Goal: Information Seeking & Learning: Learn about a topic

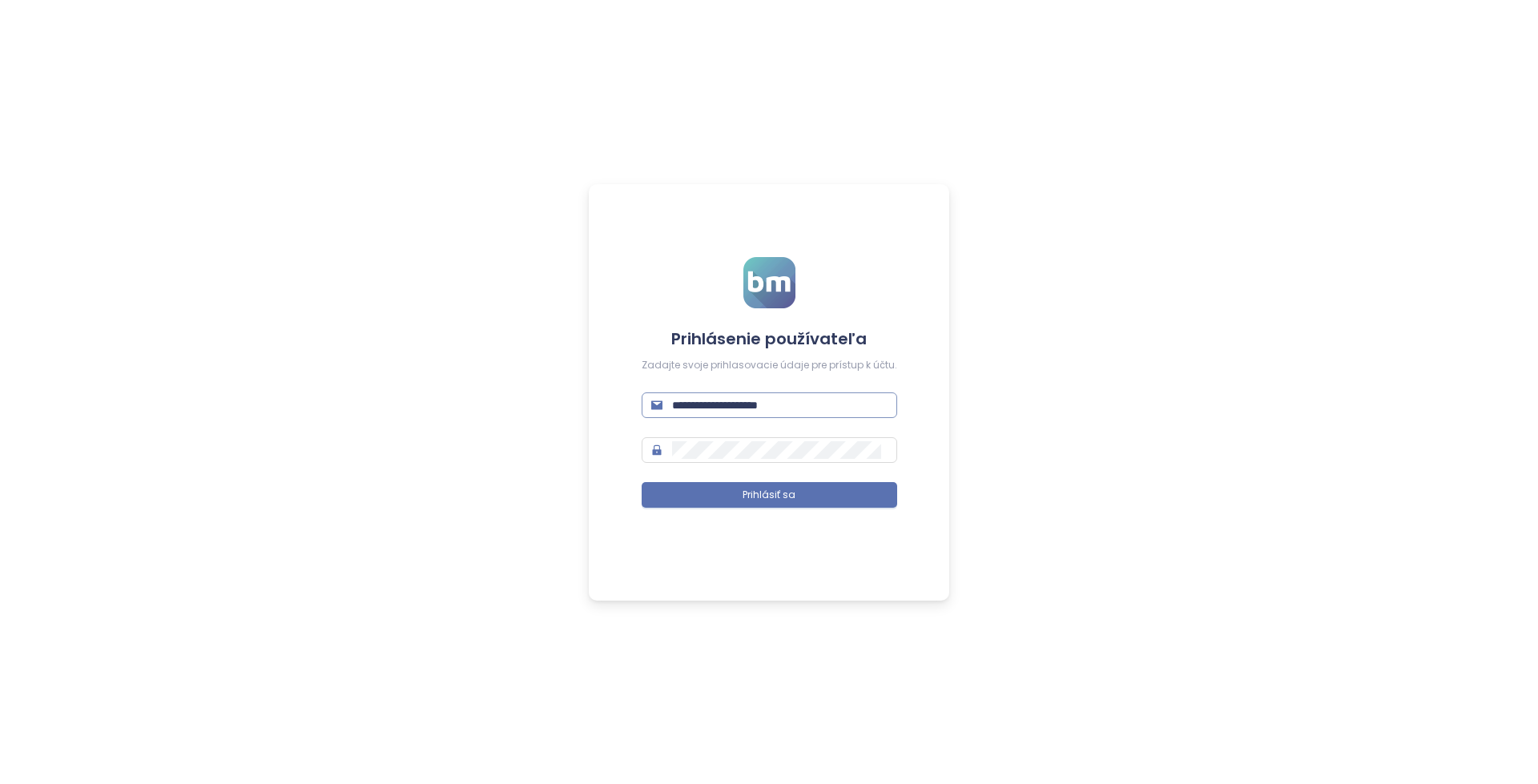
click at [754, 403] on input "**********" at bounding box center [780, 405] width 216 height 17
paste input "*****"
type input "**********"
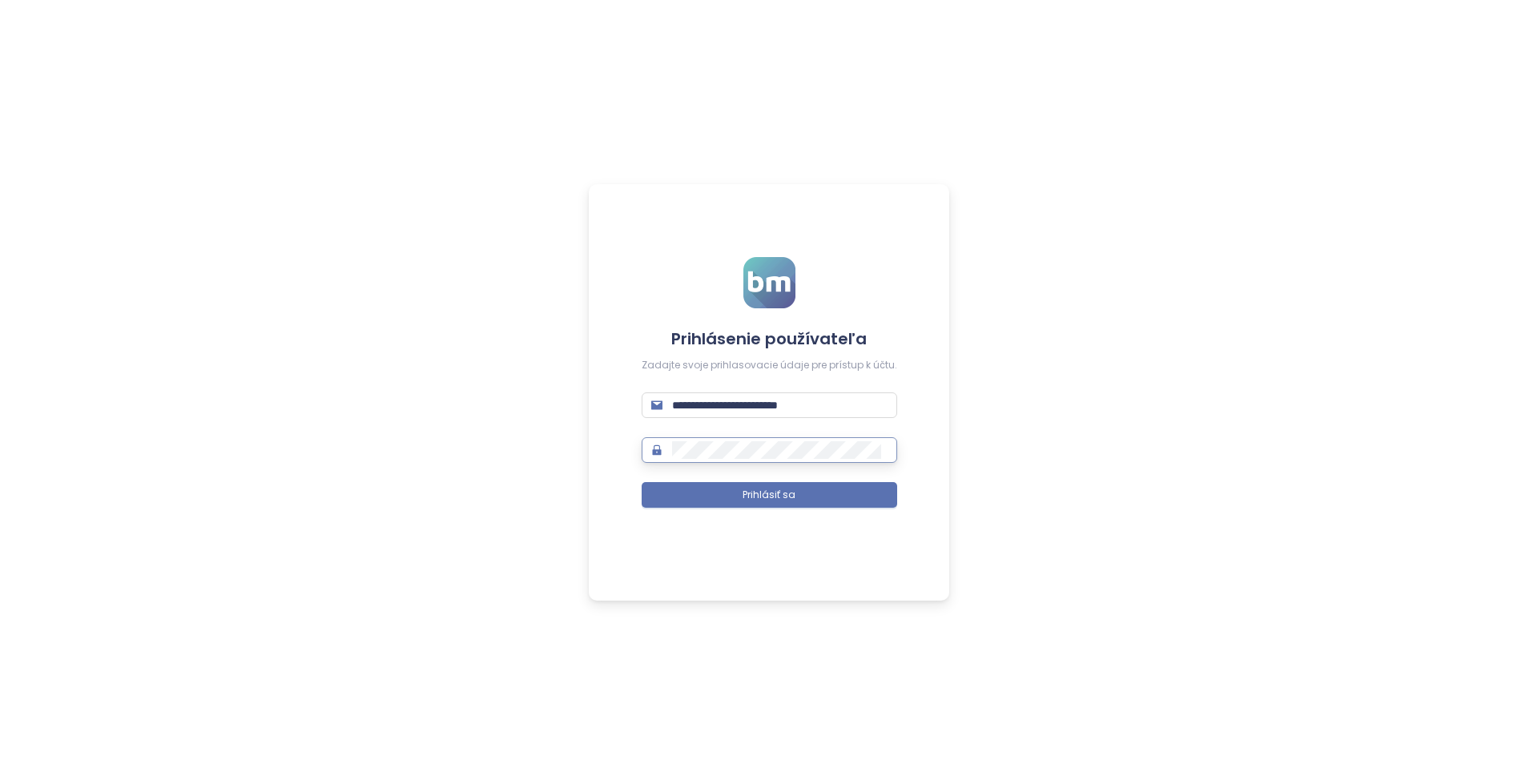
click at [838, 512] on form "**********" at bounding box center [770, 392] width 256 height 270
click at [838, 496] on button "Prihlásiť sa" at bounding box center [770, 495] width 256 height 25
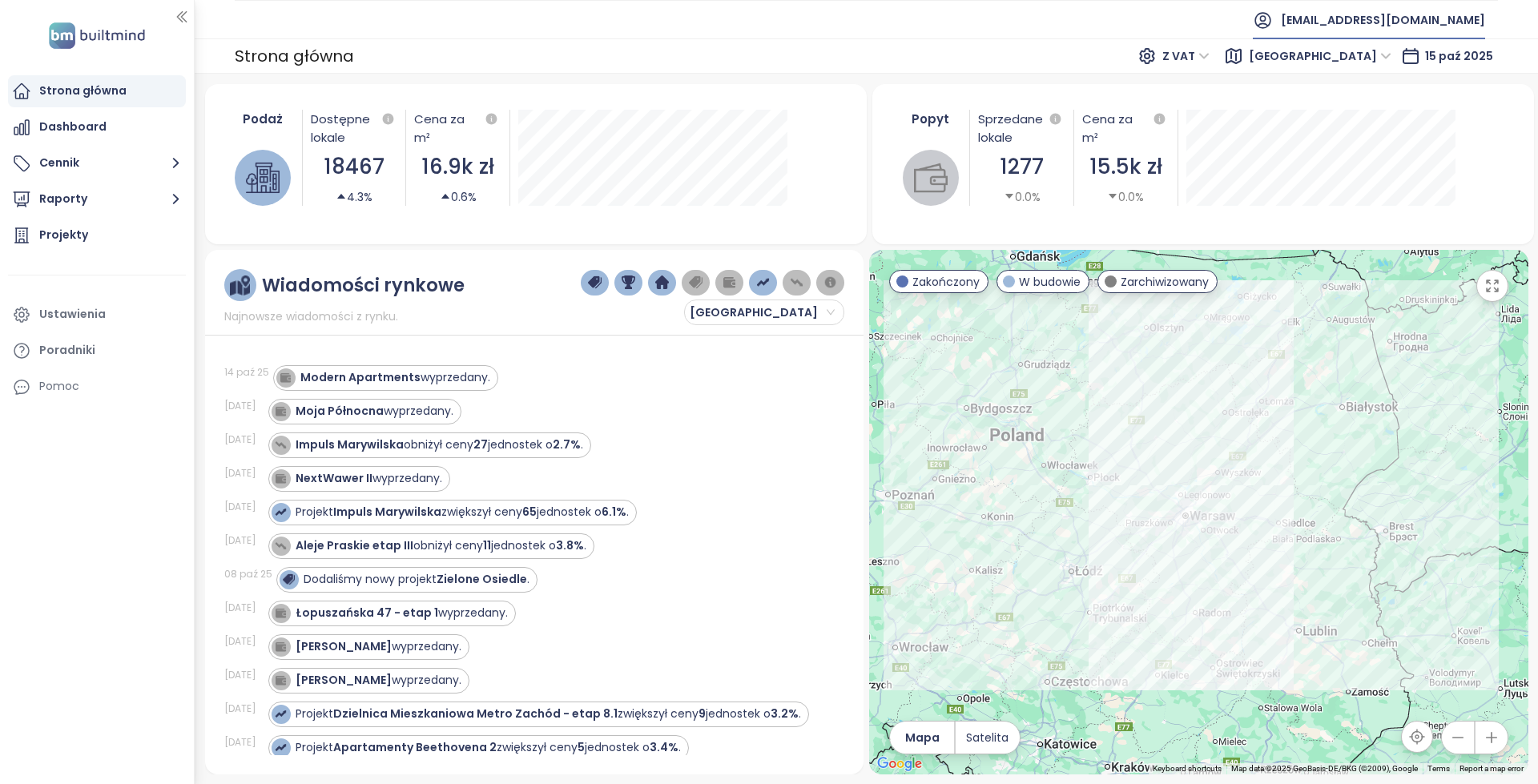
click at [1367, 20] on span "[EMAIL_ADDRESS][DOMAIN_NAME]" at bounding box center [1383, 20] width 204 height 39
click at [1348, 64] on span "Wyloguj się" at bounding box center [1331, 65] width 63 height 16
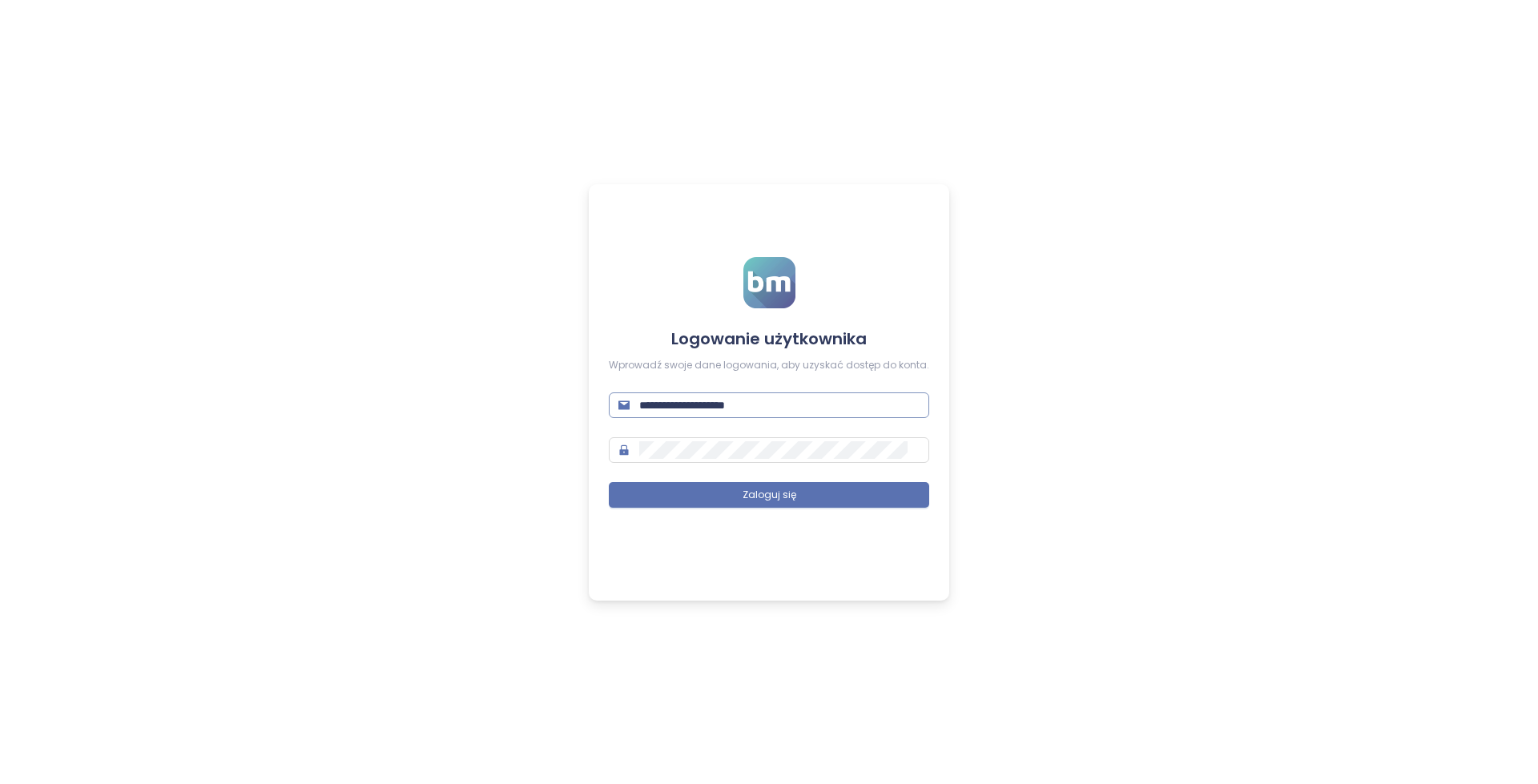
click at [771, 396] on input "**********" at bounding box center [780, 405] width 281 height 17
click at [773, 396] on input "**********" at bounding box center [780, 405] width 281 height 17
paste input "*****"
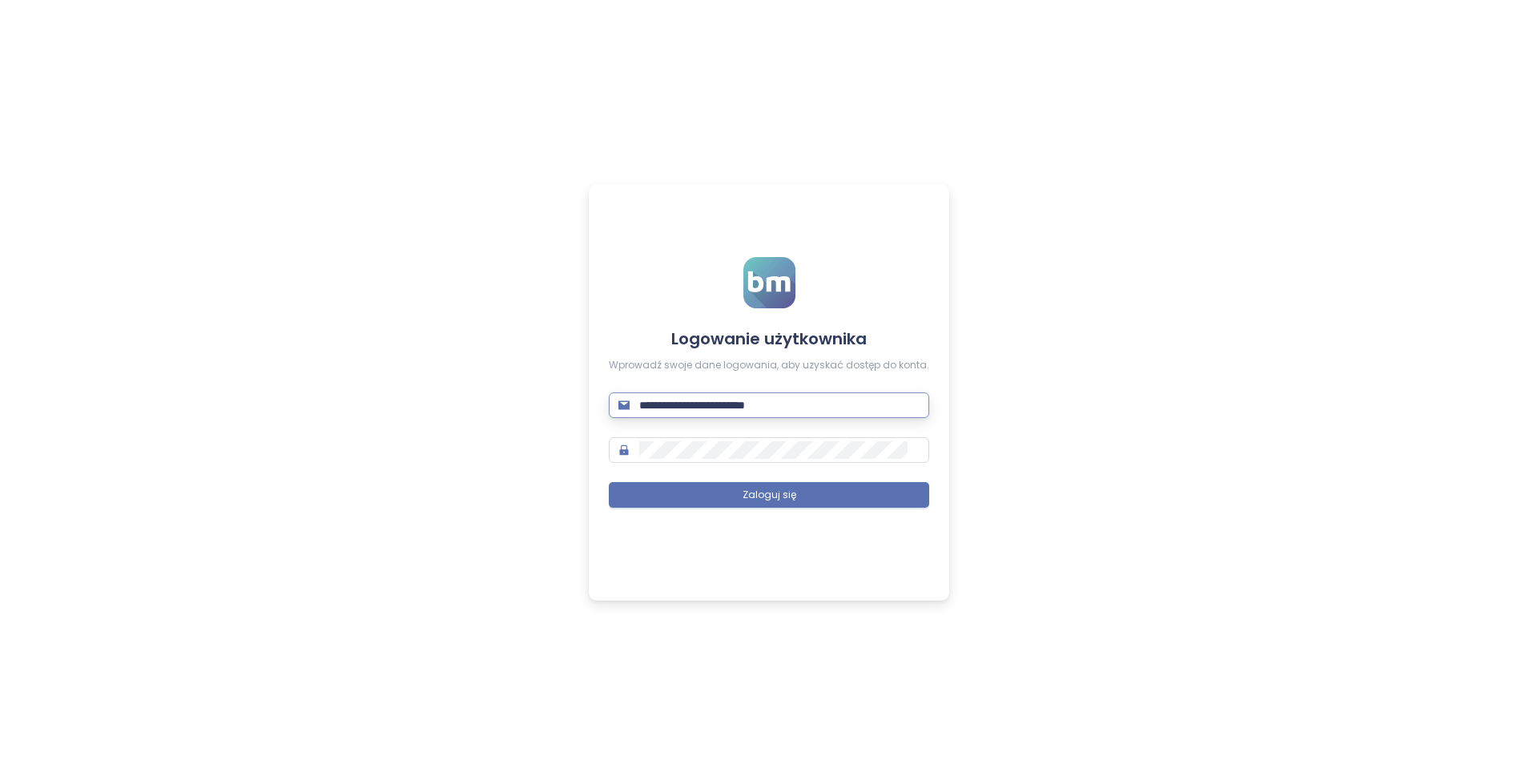
type input "**********"
click at [793, 483] on button "Zaloguj się" at bounding box center [769, 495] width 321 height 25
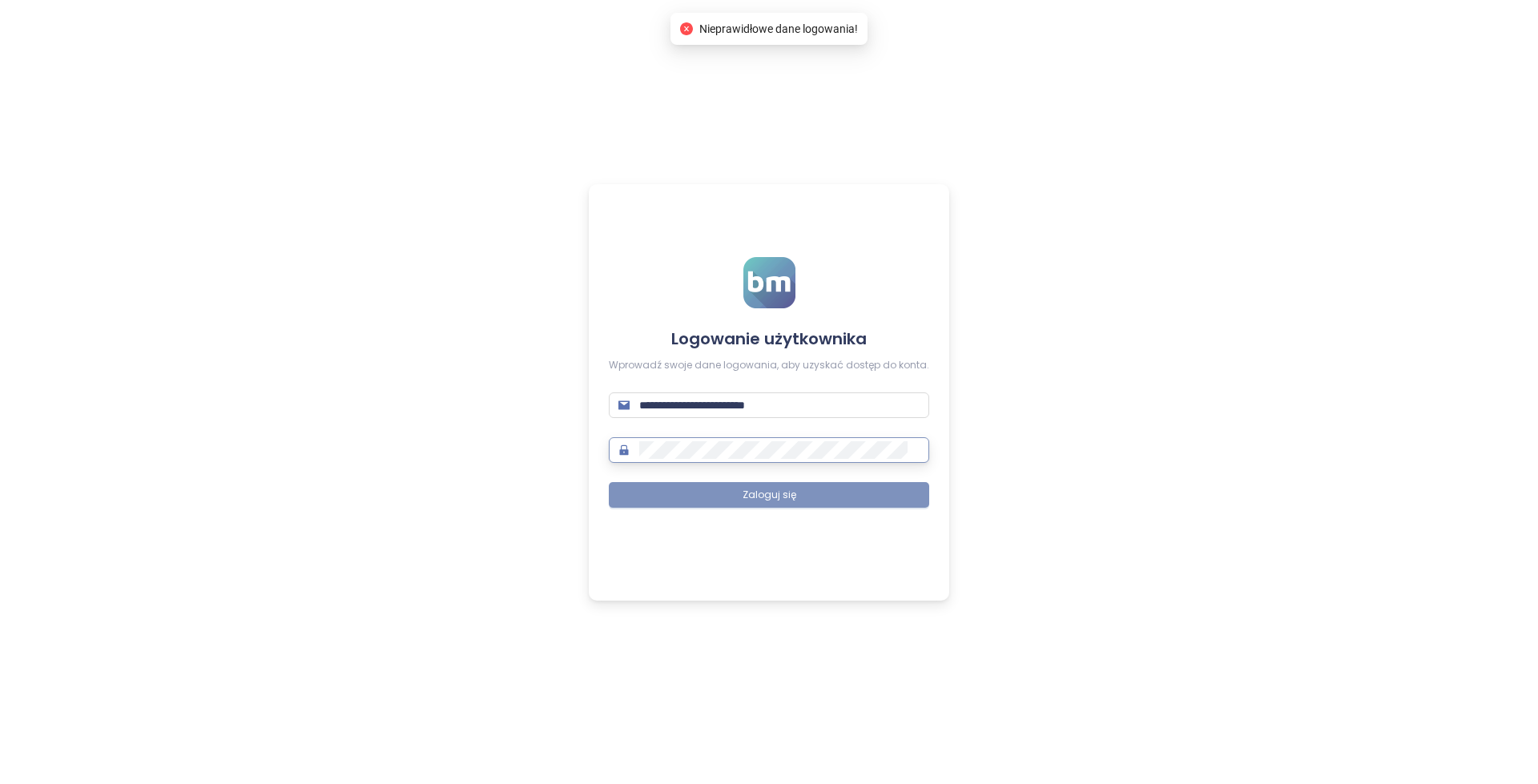
click at [767, 490] on span "Zaloguj się" at bounding box center [769, 496] width 53 height 15
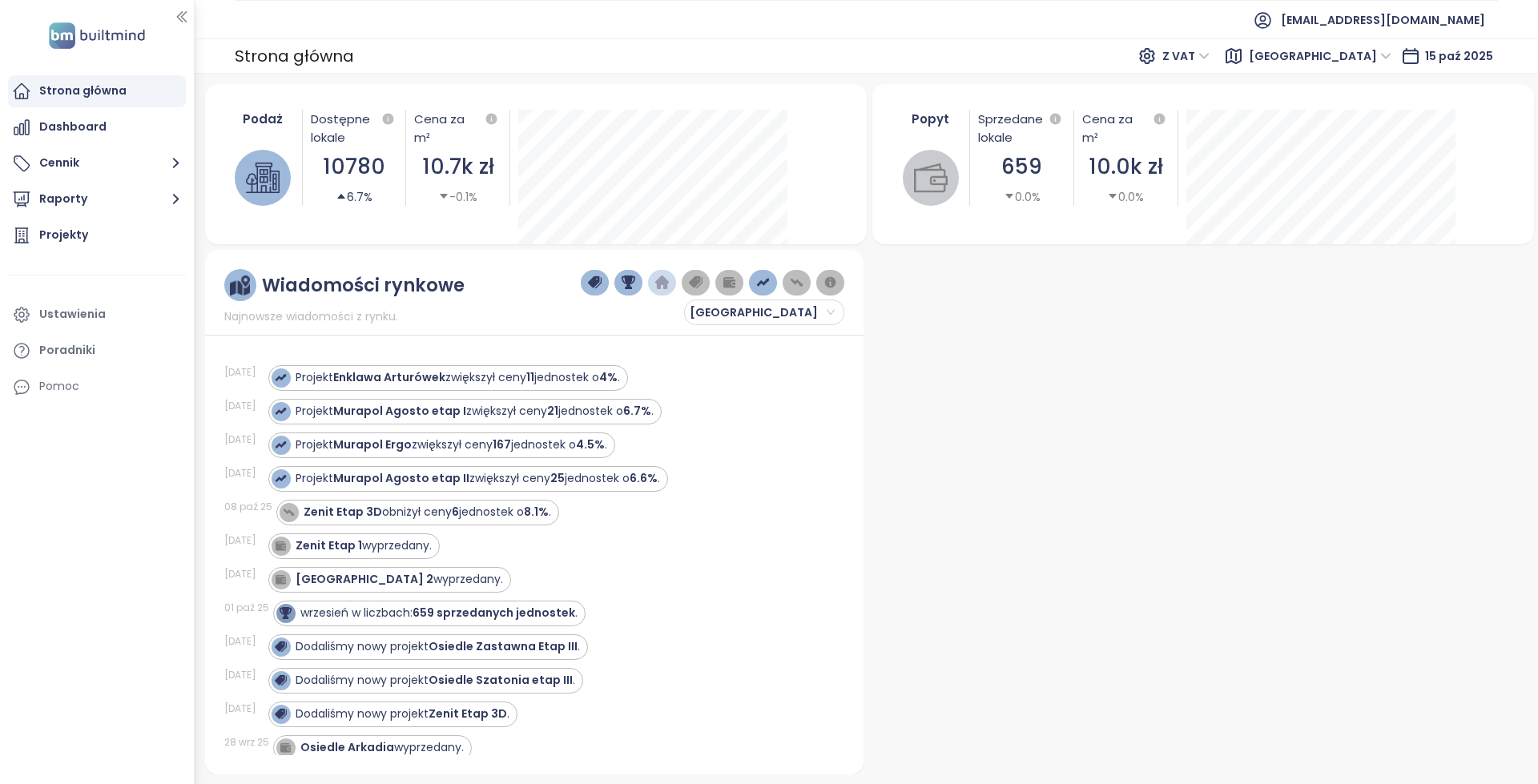
click at [1356, 66] on span "[GEOGRAPHIC_DATA]" at bounding box center [1320, 55] width 142 height 24
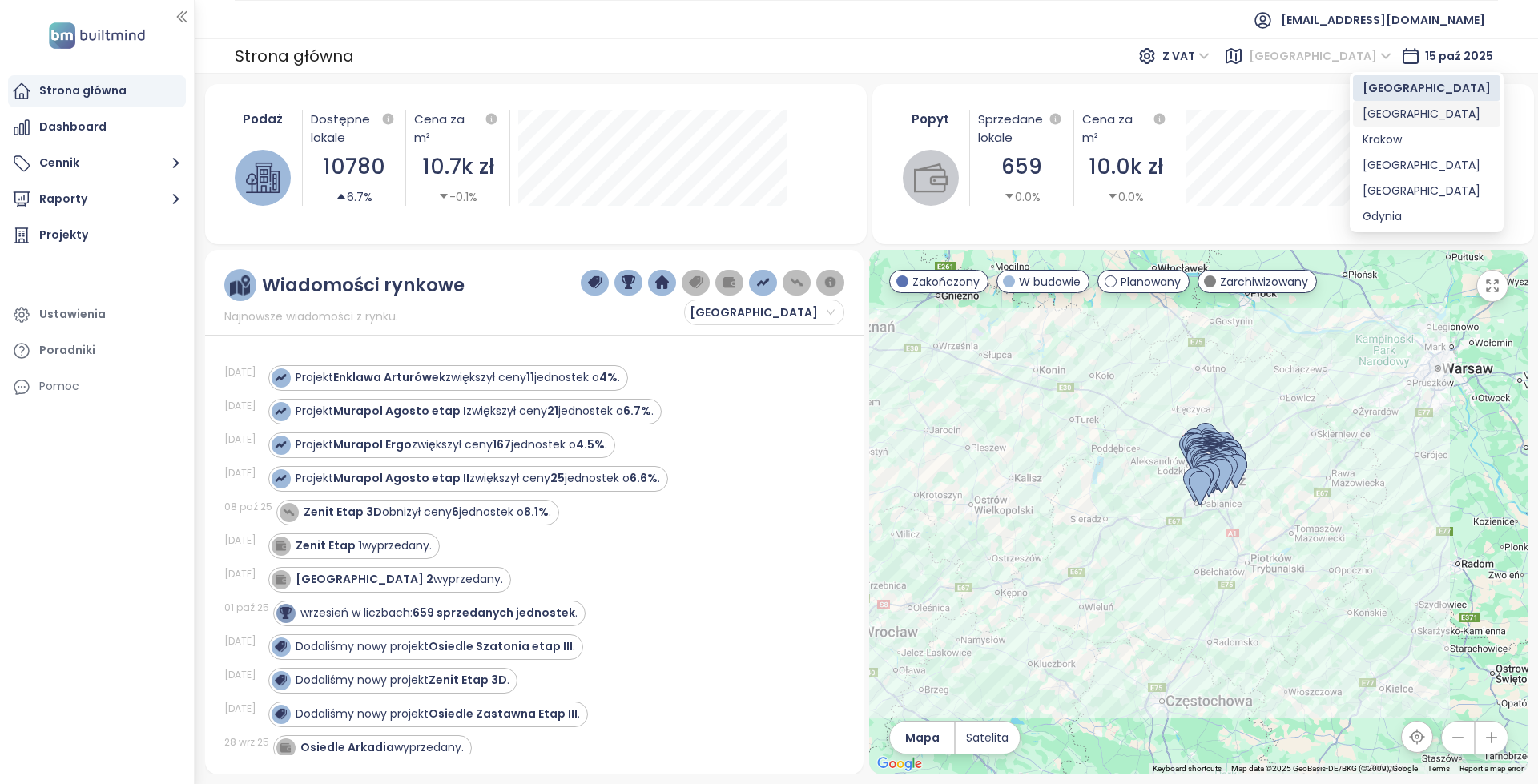
click at [1382, 113] on div "[GEOGRAPHIC_DATA]" at bounding box center [1427, 113] width 128 height 17
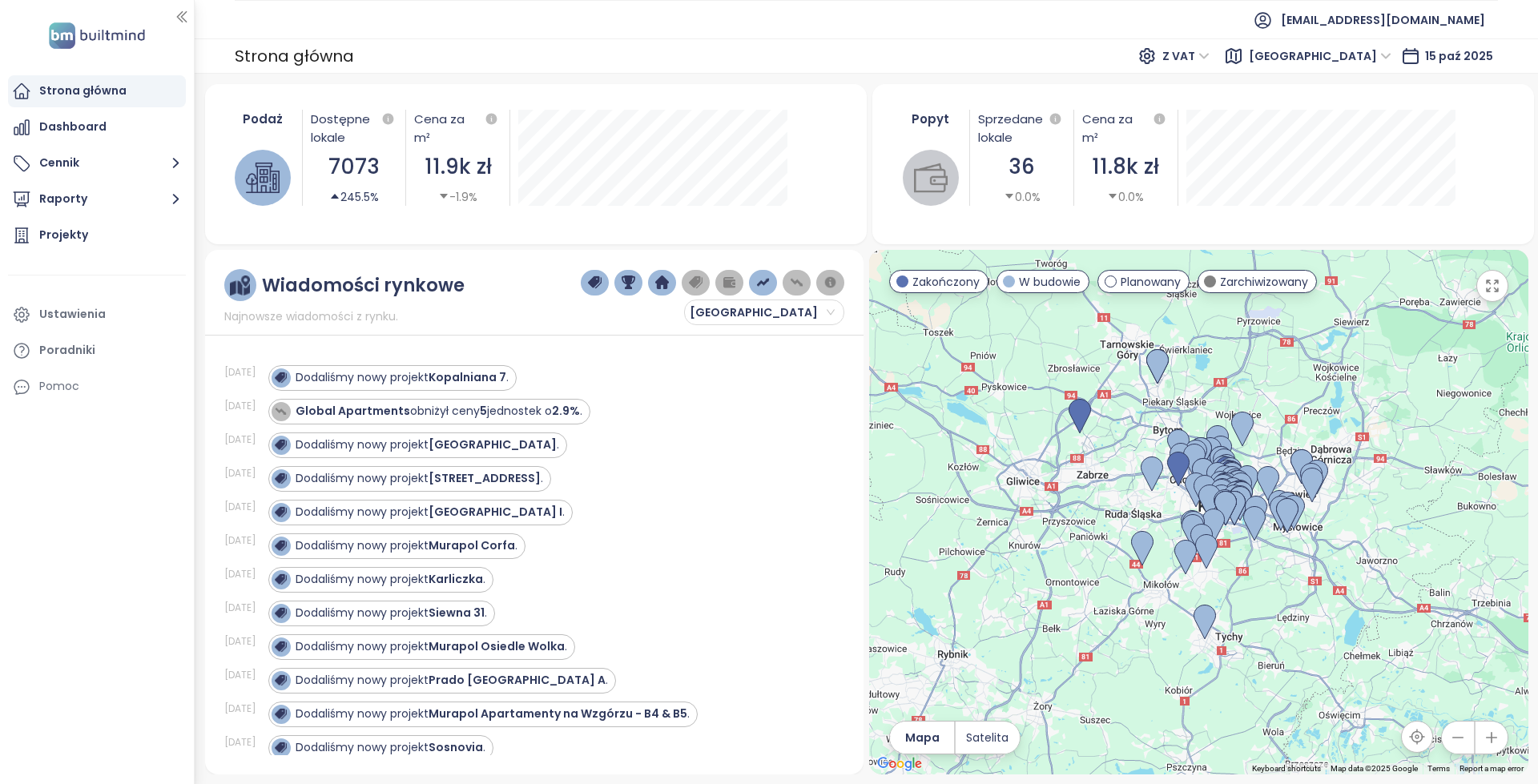
click at [1357, 65] on span "[GEOGRAPHIC_DATA]" at bounding box center [1320, 55] width 142 height 24
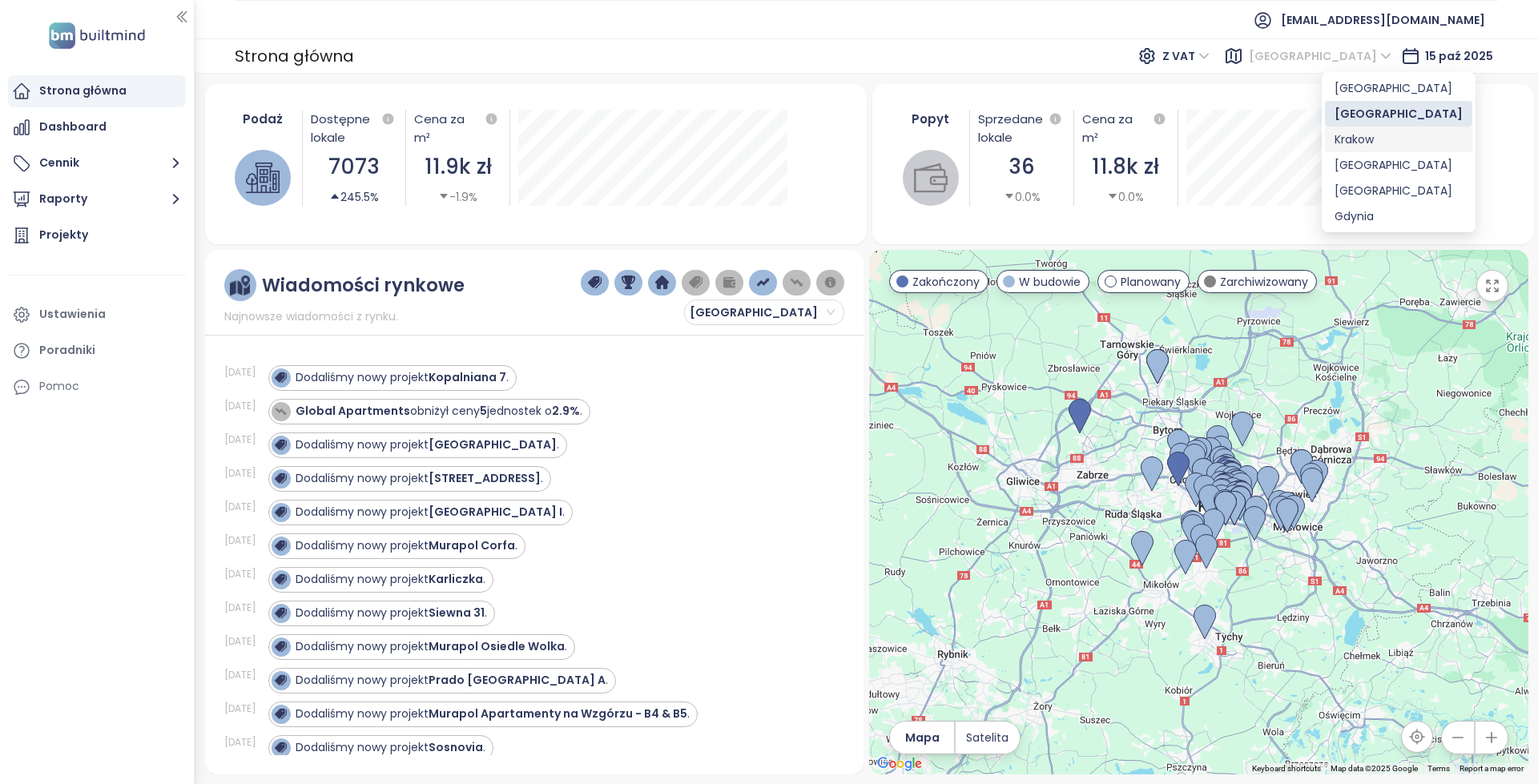
click at [1367, 136] on div "Krakow" at bounding box center [1399, 139] width 128 height 17
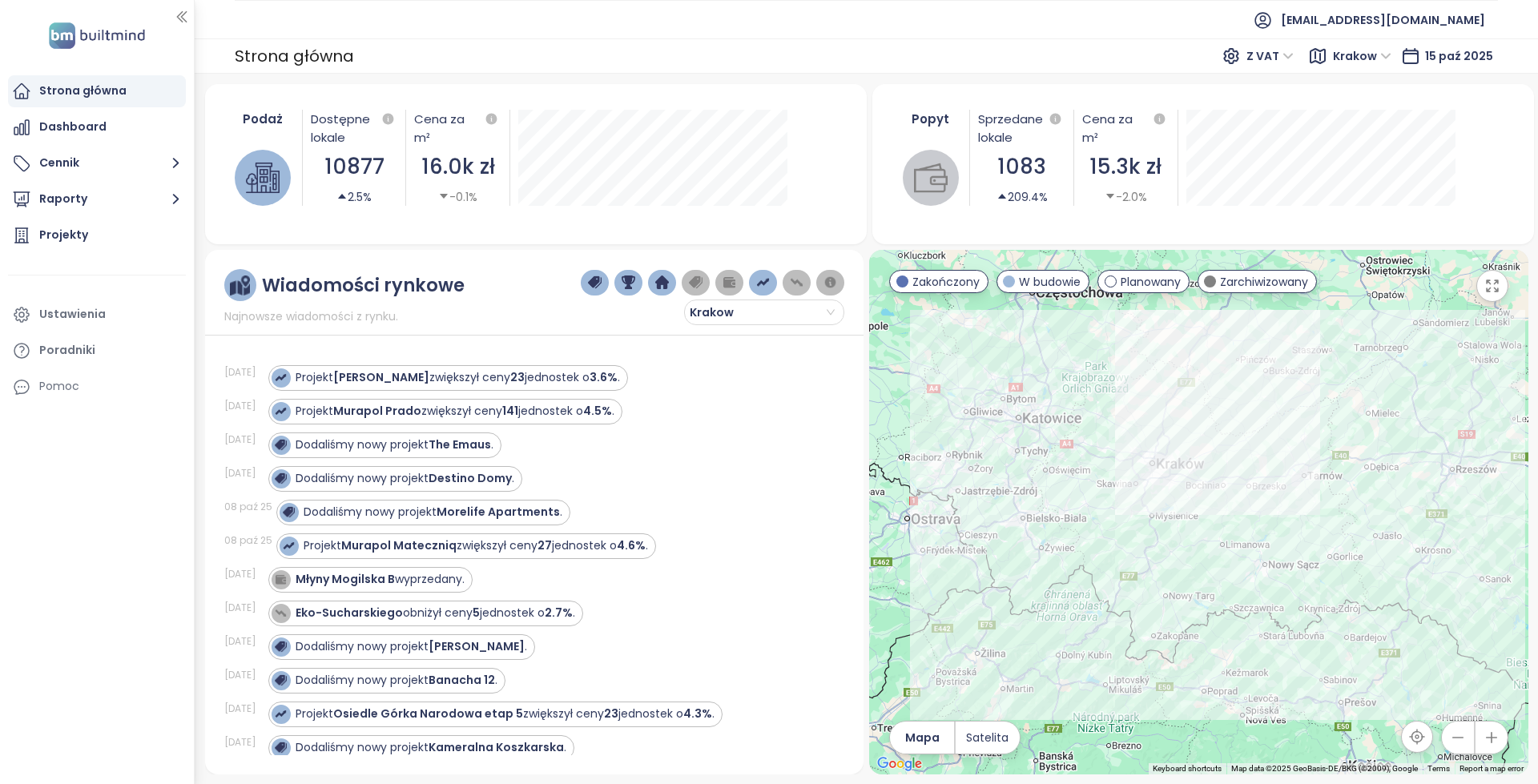
click at [1359, 70] on span "Krakow Krakow" at bounding box center [1365, 56] width 74 height 29
click at [1386, 54] on span "Krakow" at bounding box center [1362, 55] width 58 height 24
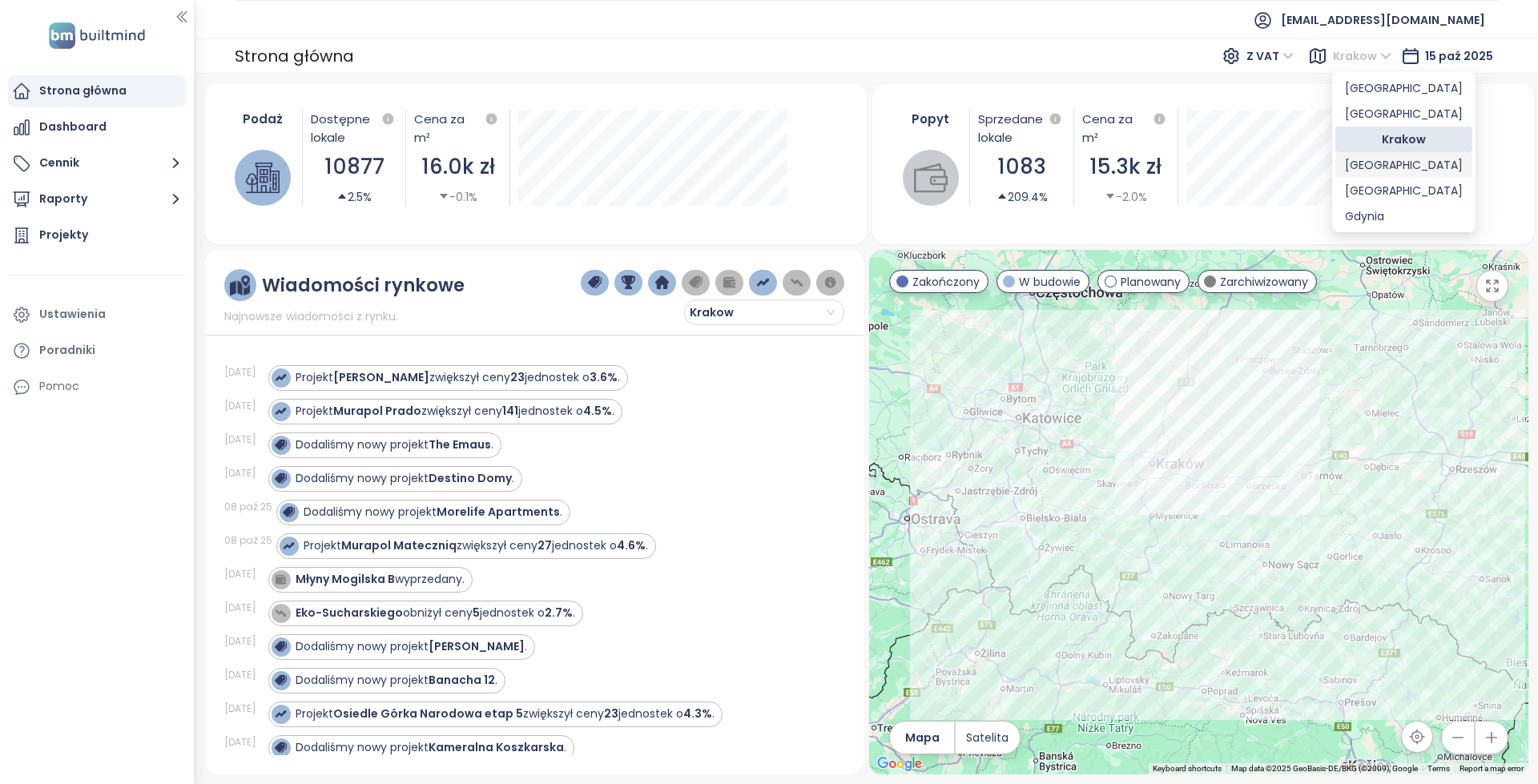
click at [1386, 163] on div "[GEOGRAPHIC_DATA]" at bounding box center [1404, 165] width 118 height 17
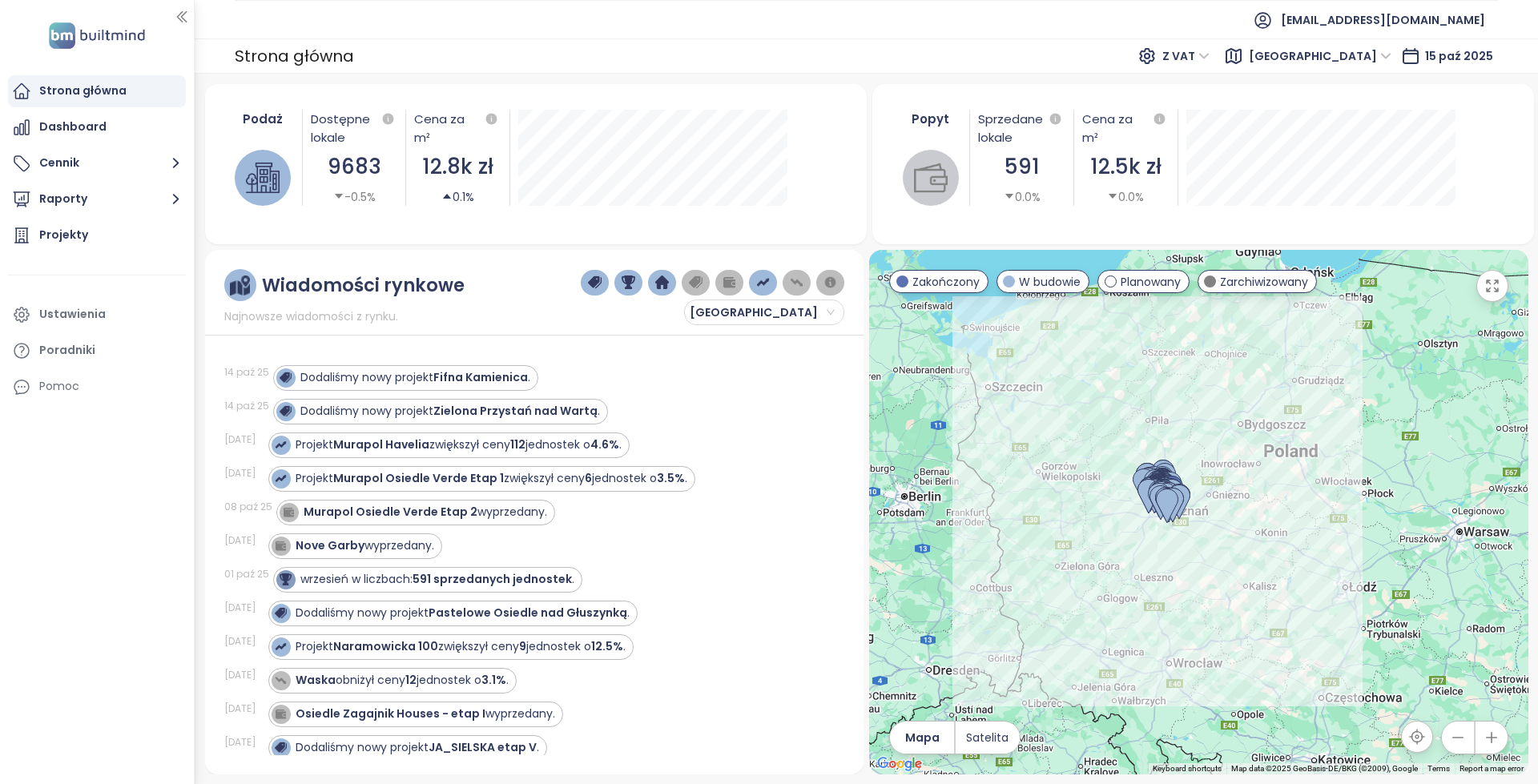
click at [1346, 58] on span "[GEOGRAPHIC_DATA]" at bounding box center [1320, 55] width 142 height 24
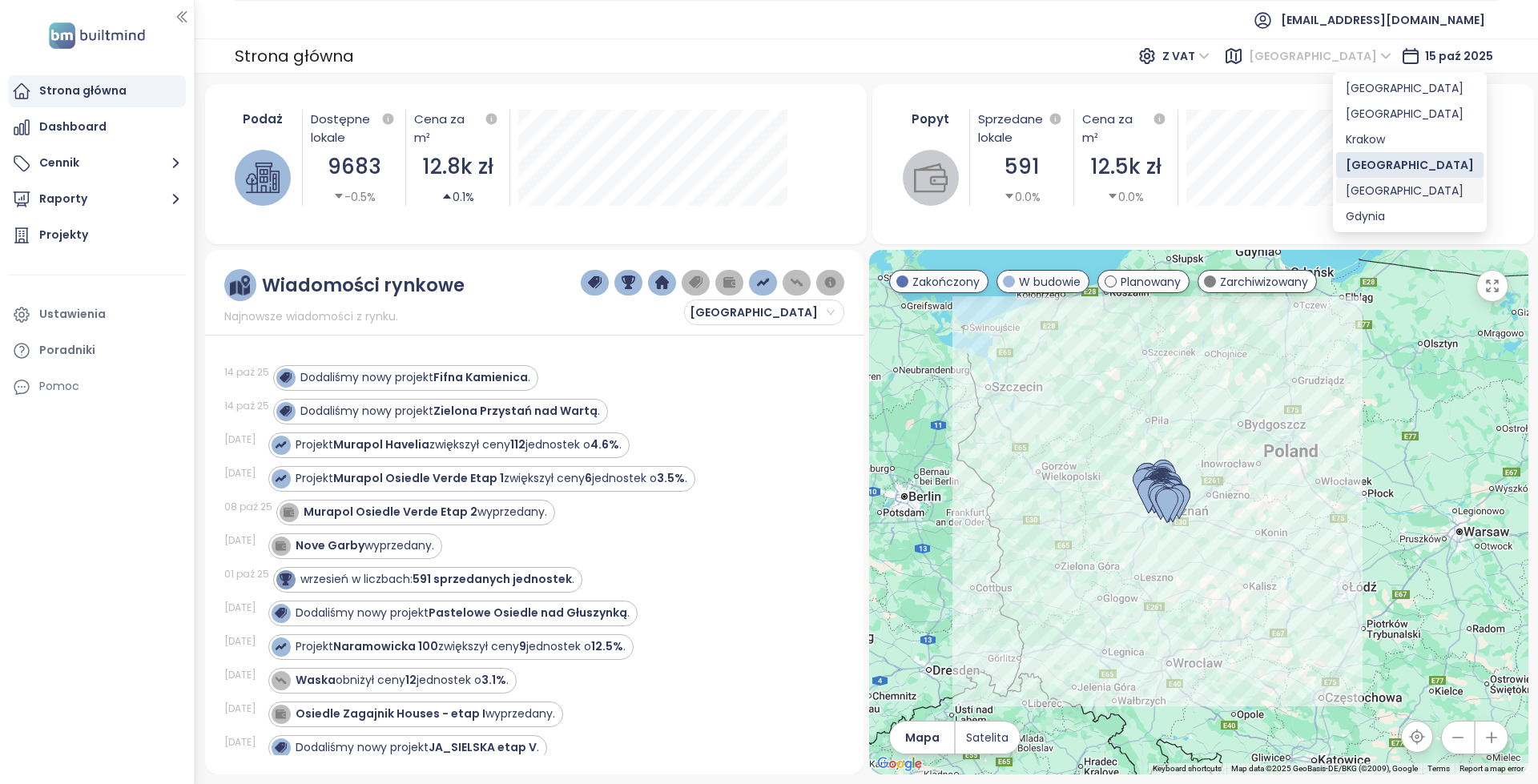
click at [1366, 194] on div "[GEOGRAPHIC_DATA]" at bounding box center [1410, 191] width 128 height 17
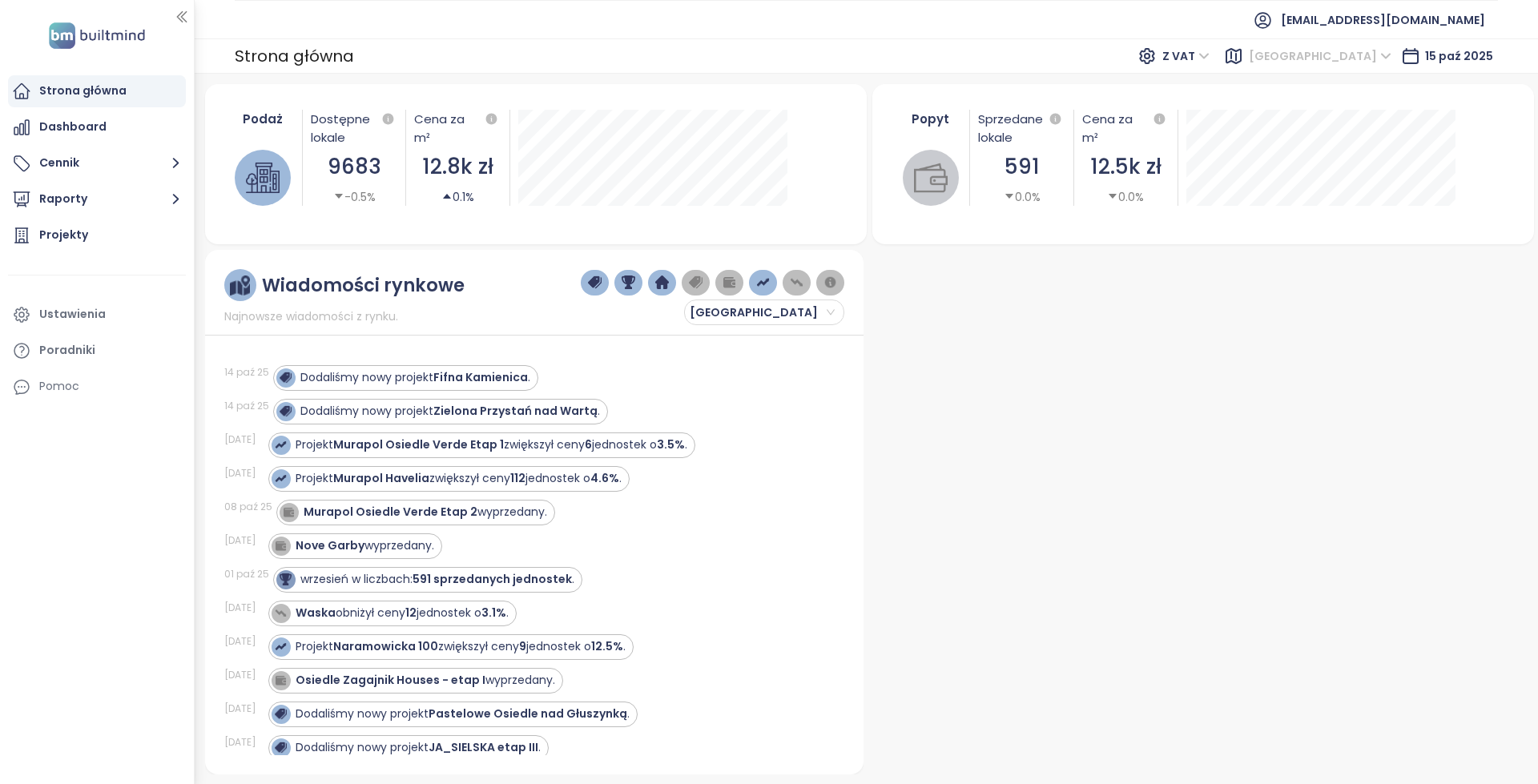
click at [1380, 63] on span "[GEOGRAPHIC_DATA]" at bounding box center [1320, 55] width 142 height 24
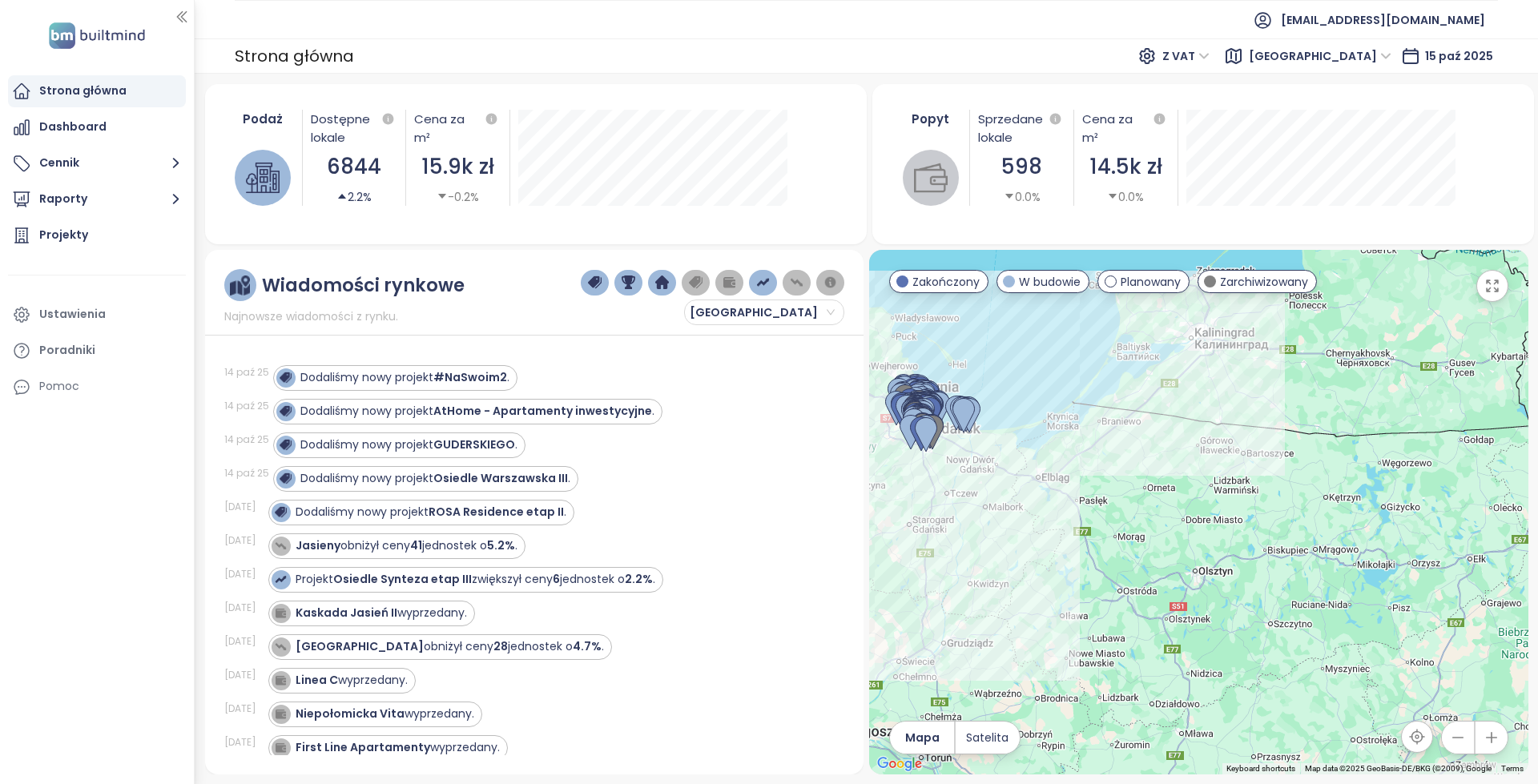
drag, startPoint x: 1338, startPoint y: 369, endPoint x: 1035, endPoint y: 327, distance: 305.9
click at [1035, 327] on div at bounding box center [1198, 512] width 659 height 525
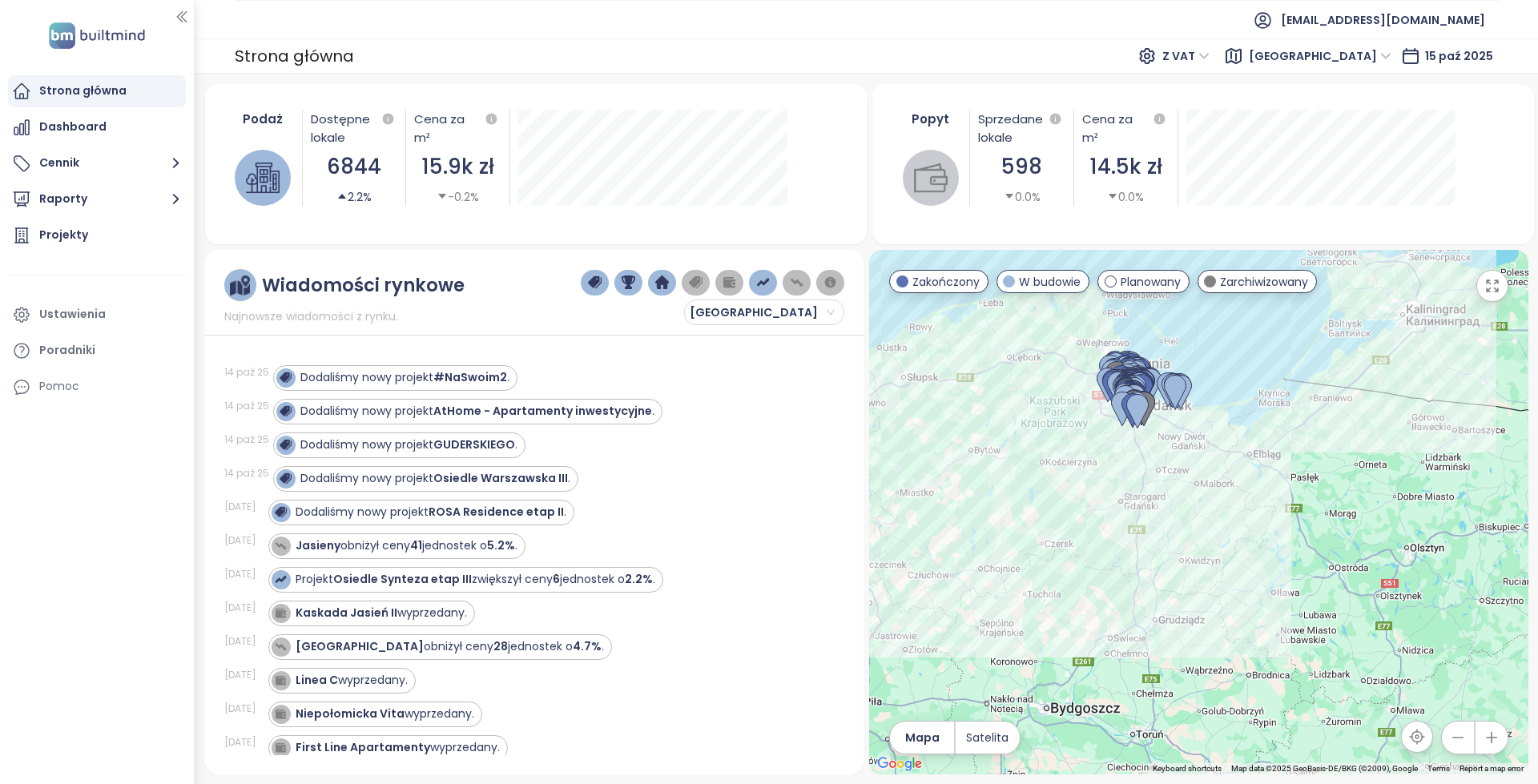
drag, startPoint x: 1049, startPoint y: 338, endPoint x: 1357, endPoint y: 211, distance: 333.2
click at [1338, 274] on div at bounding box center [1198, 512] width 659 height 525
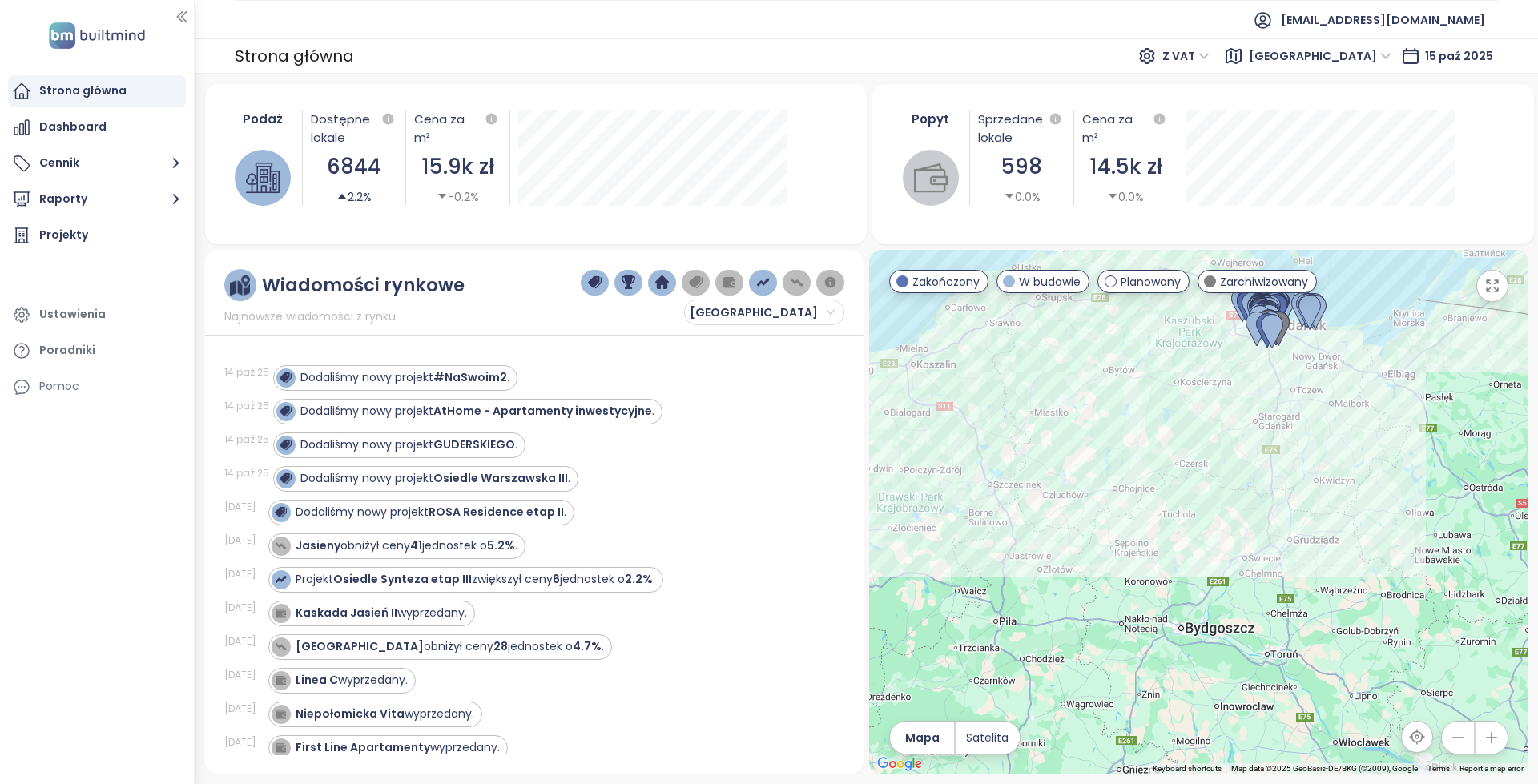
click at [1340, 55] on span "[GEOGRAPHIC_DATA]" at bounding box center [1320, 55] width 142 height 24
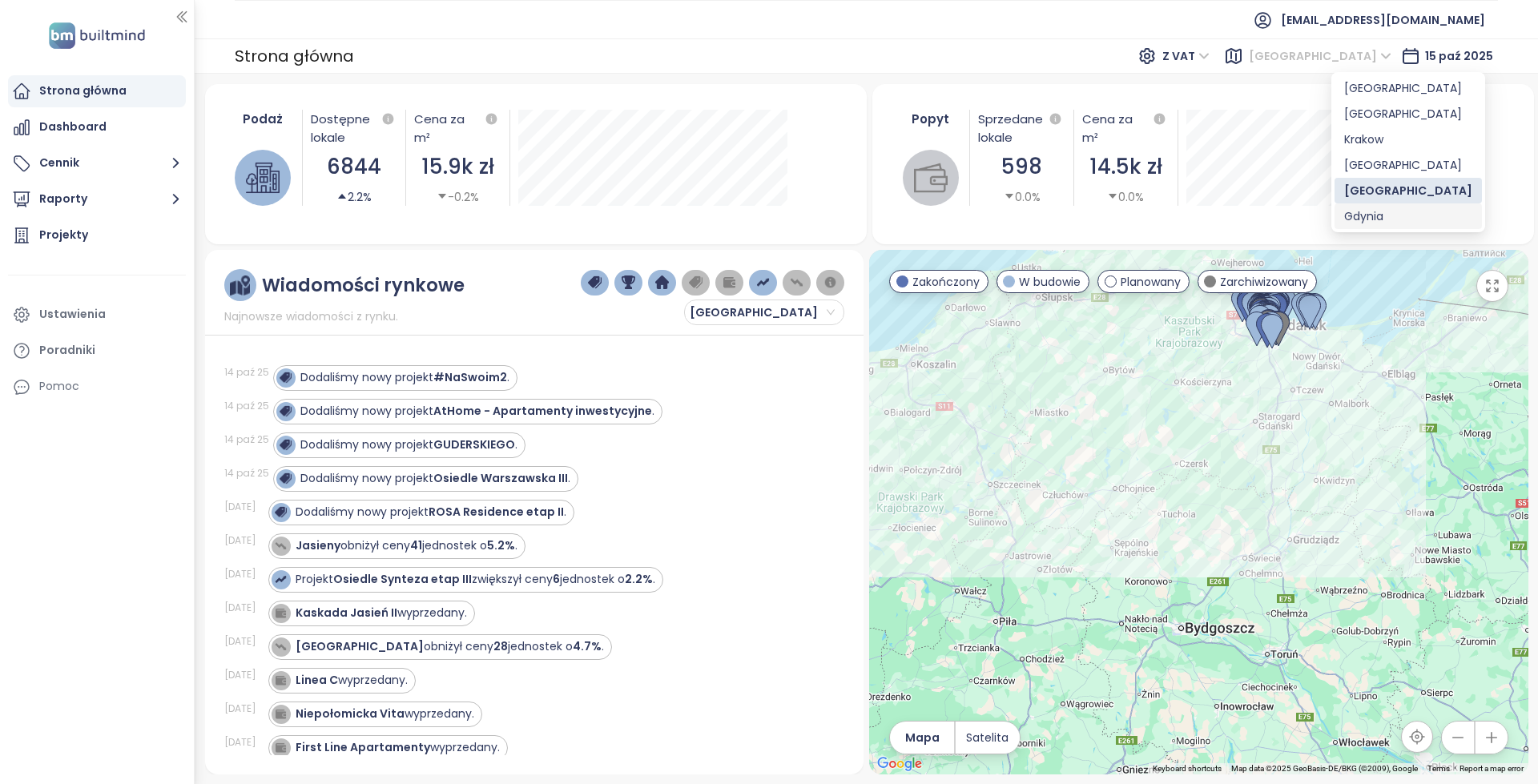
click at [1350, 213] on div "Gdynia" at bounding box center [1408, 216] width 128 height 17
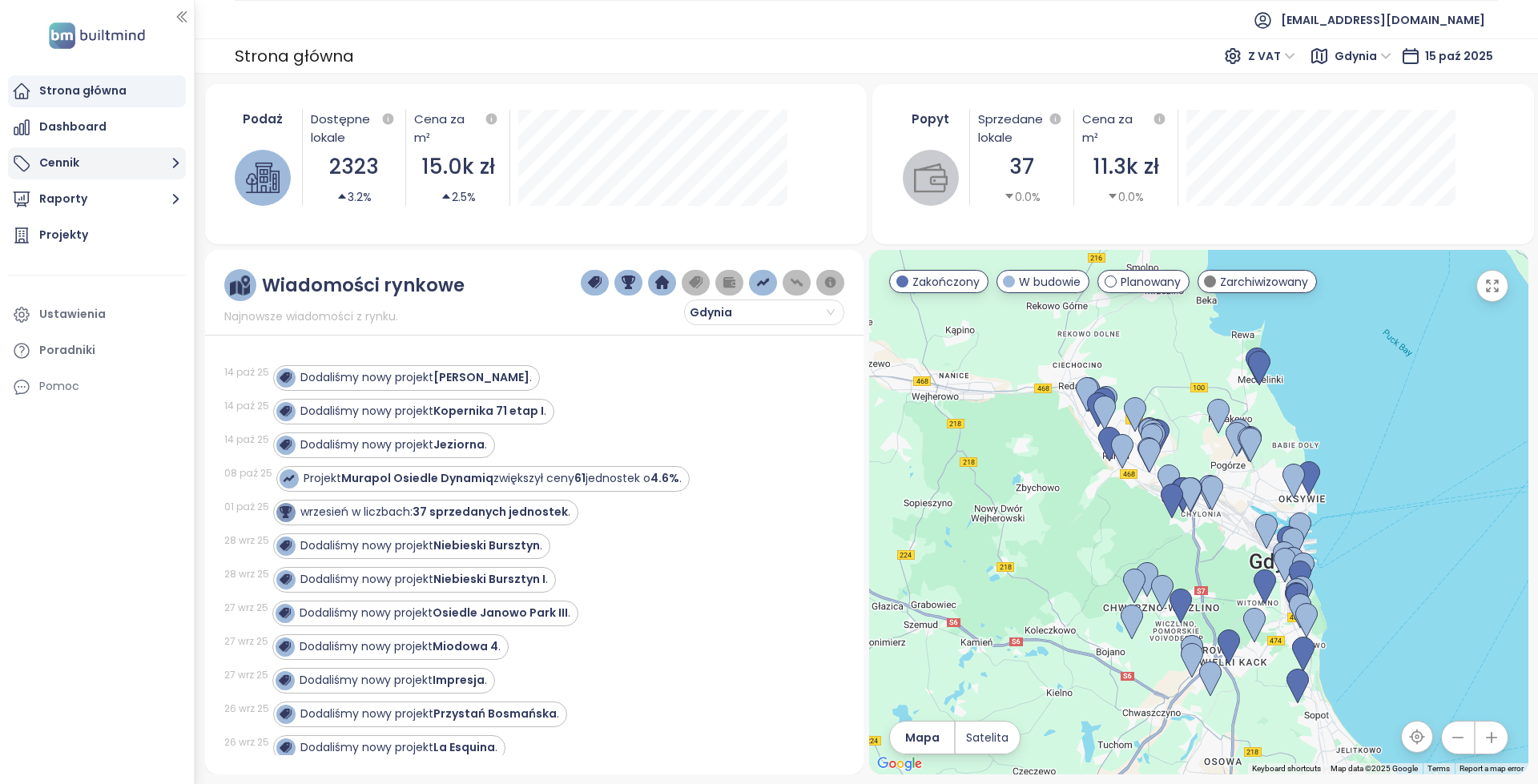
click at [111, 169] on button "Cennik" at bounding box center [97, 163] width 178 height 32
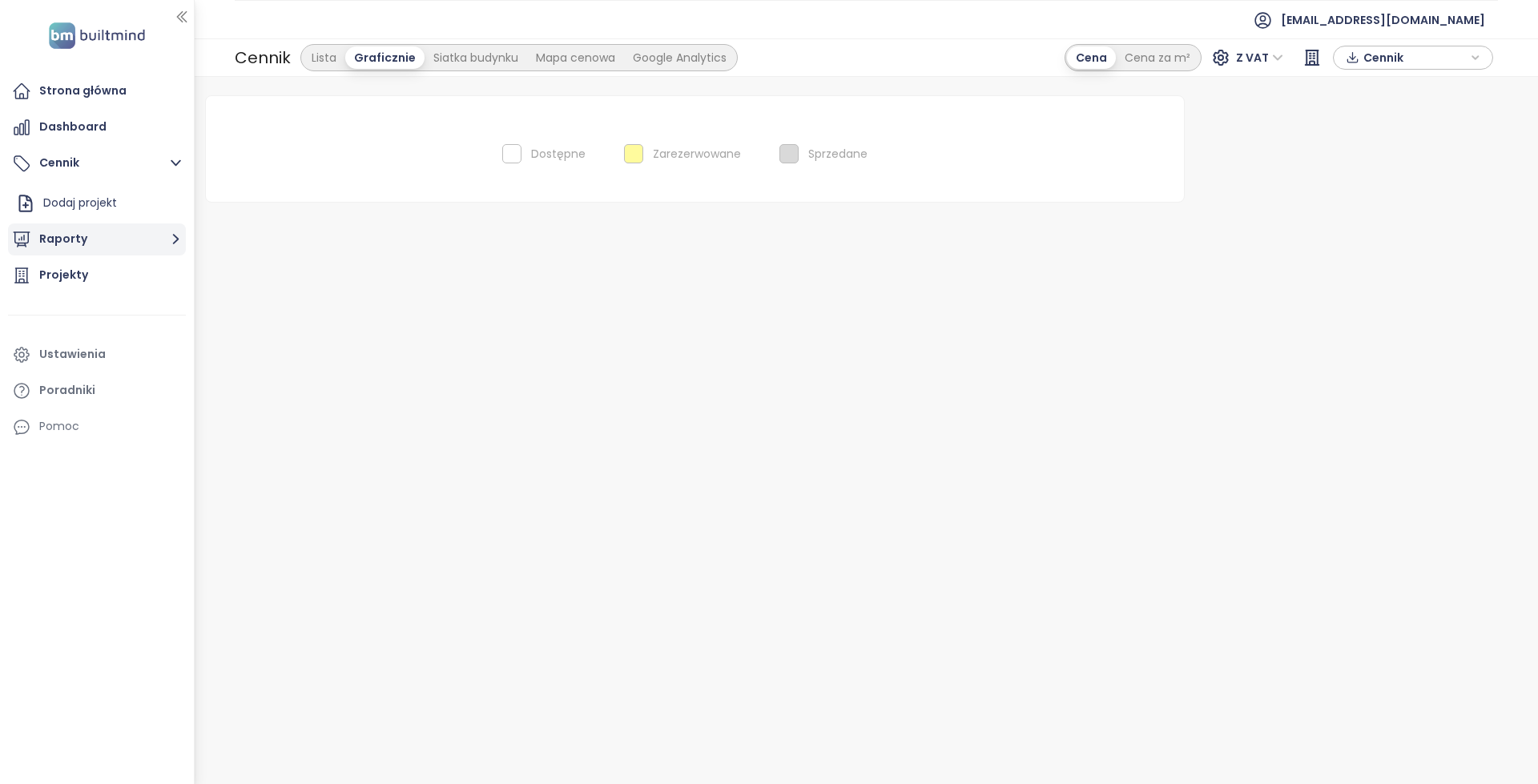
click at [118, 240] on button "Raporty" at bounding box center [97, 239] width 178 height 32
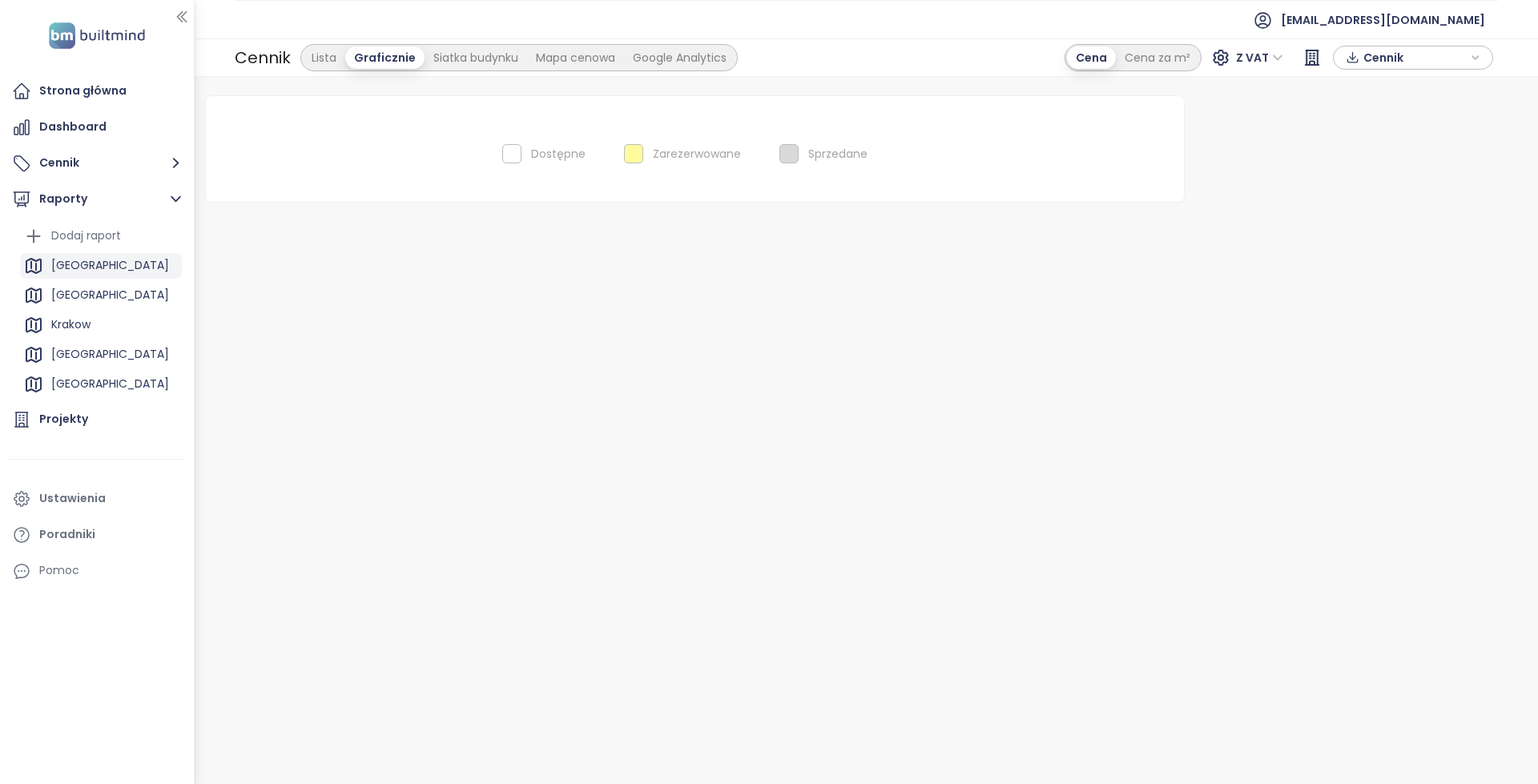
click at [128, 259] on div "[GEOGRAPHIC_DATA]" at bounding box center [101, 265] width 162 height 25
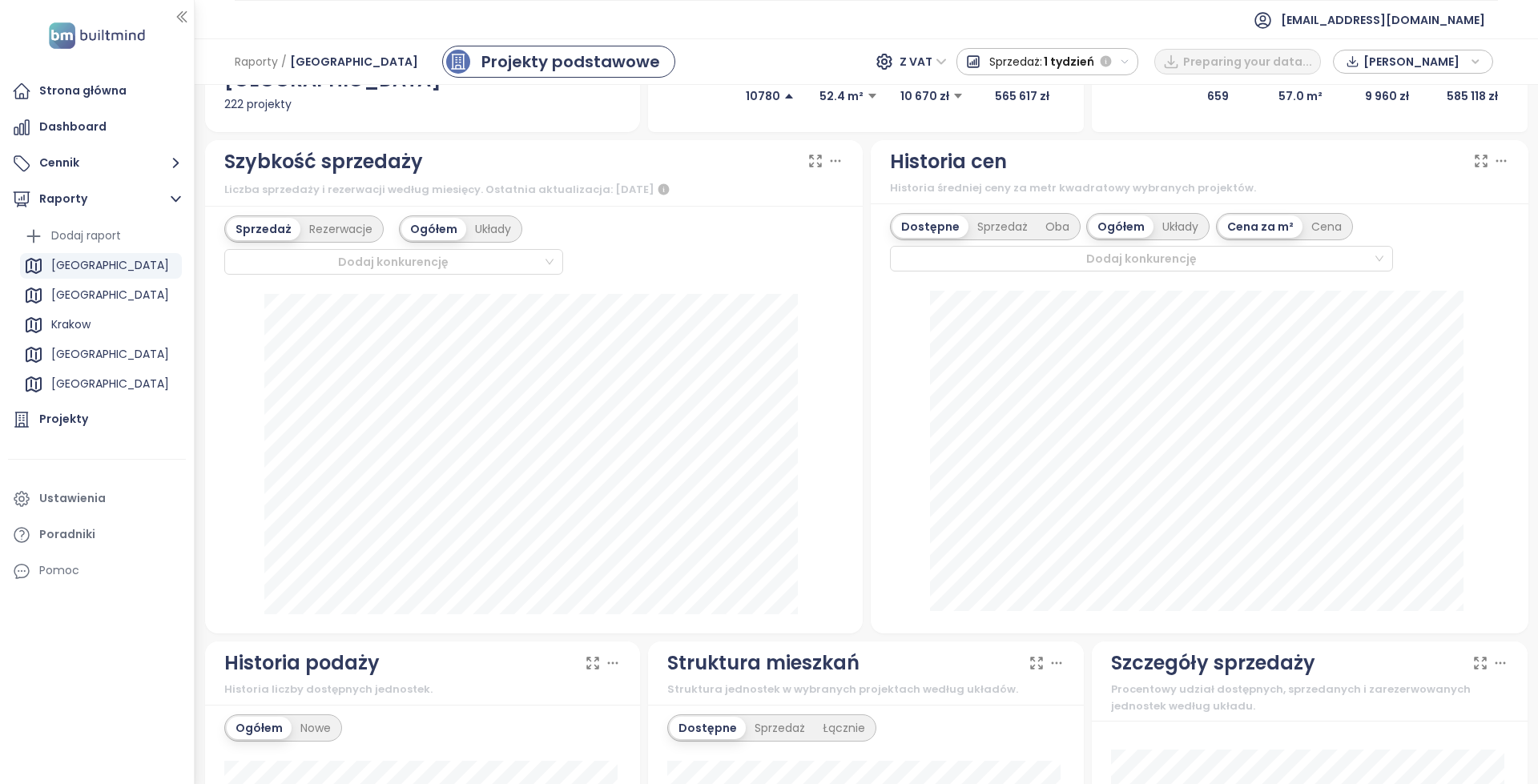
scroll to position [320, 0]
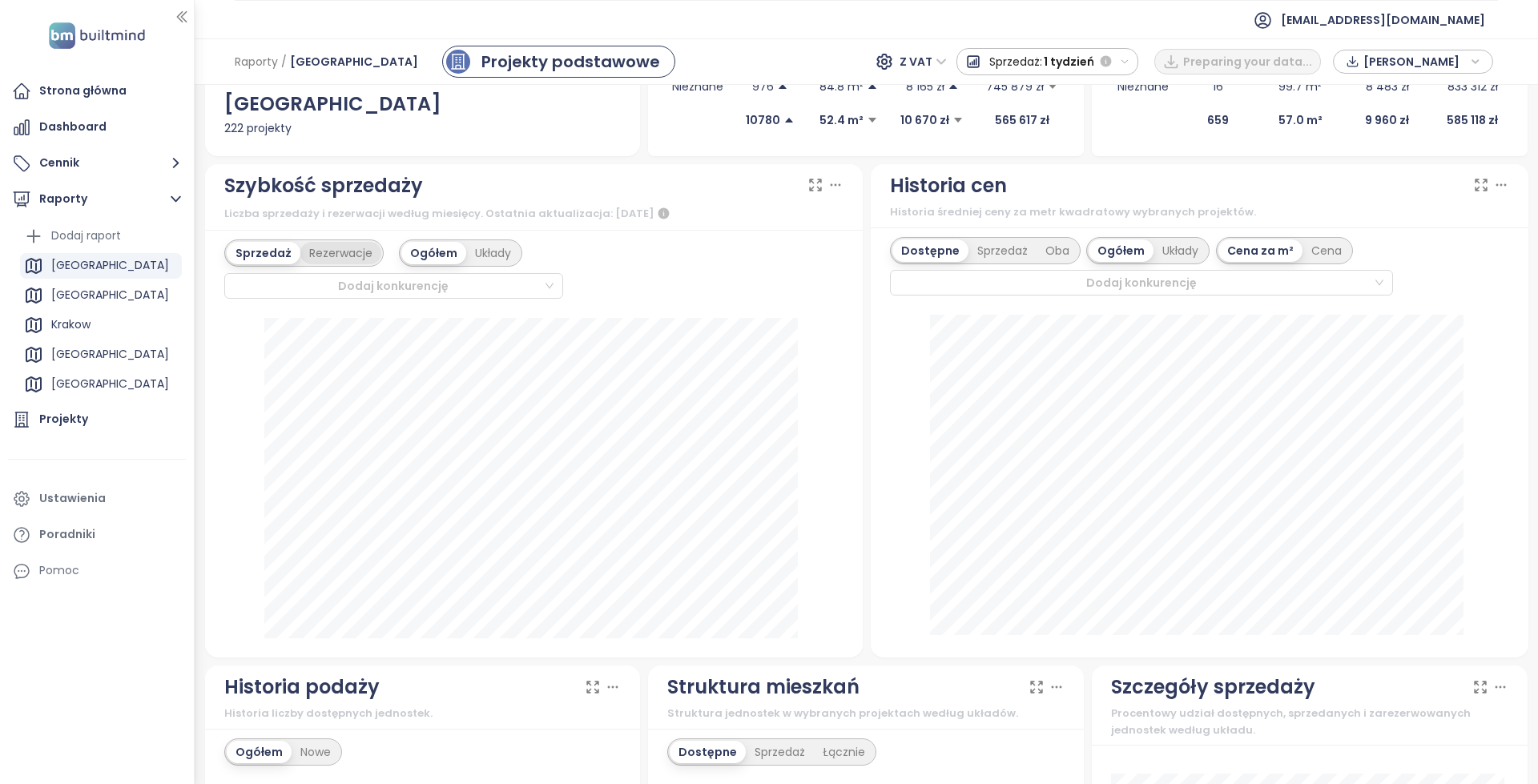
click at [338, 250] on div "Rezerwacje" at bounding box center [341, 253] width 81 height 22
click at [238, 253] on div "Sprzedaż" at bounding box center [261, 253] width 68 height 22
click at [95, 301] on div "[GEOGRAPHIC_DATA]" at bounding box center [110, 294] width 118 height 20
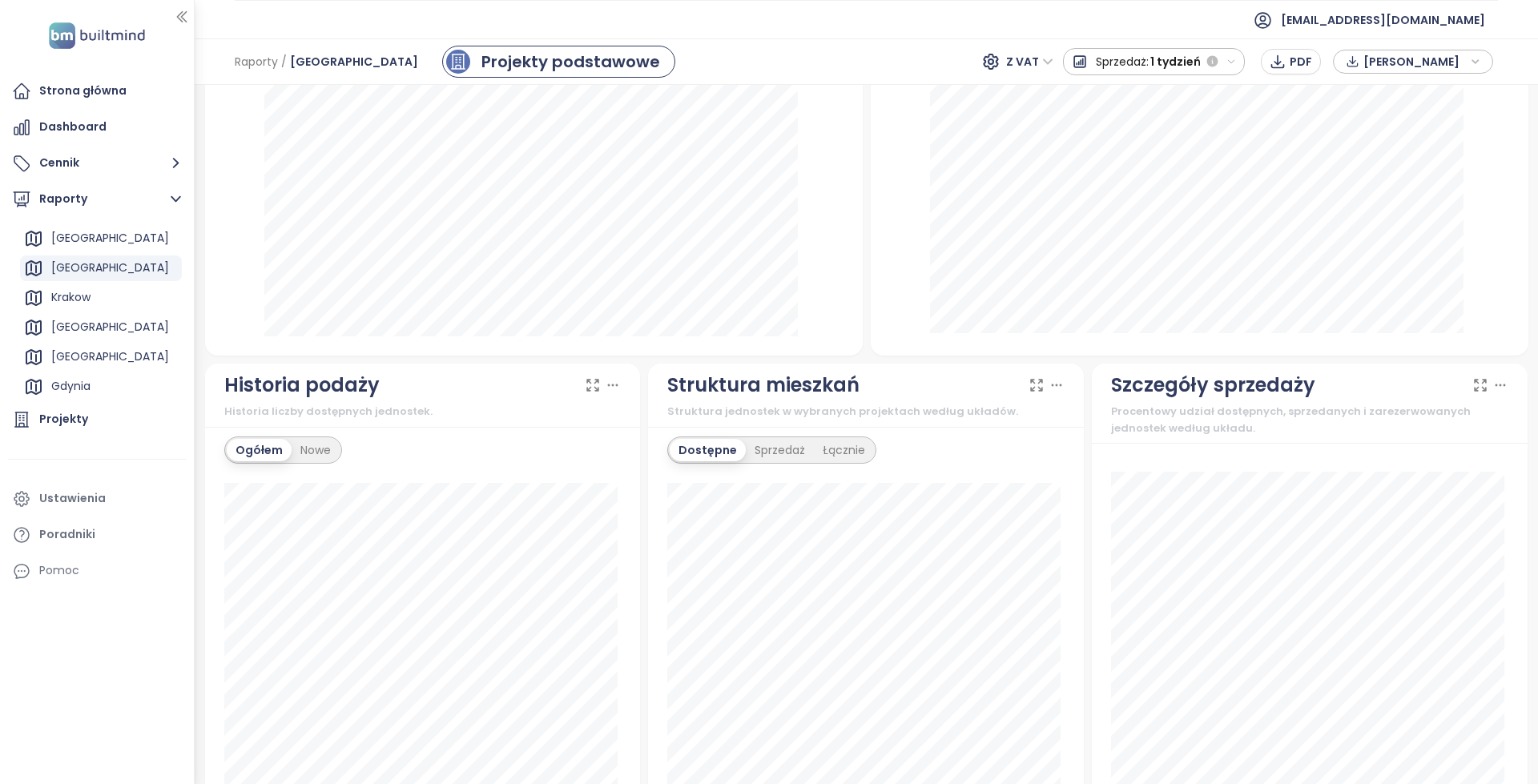
scroll to position [641, 0]
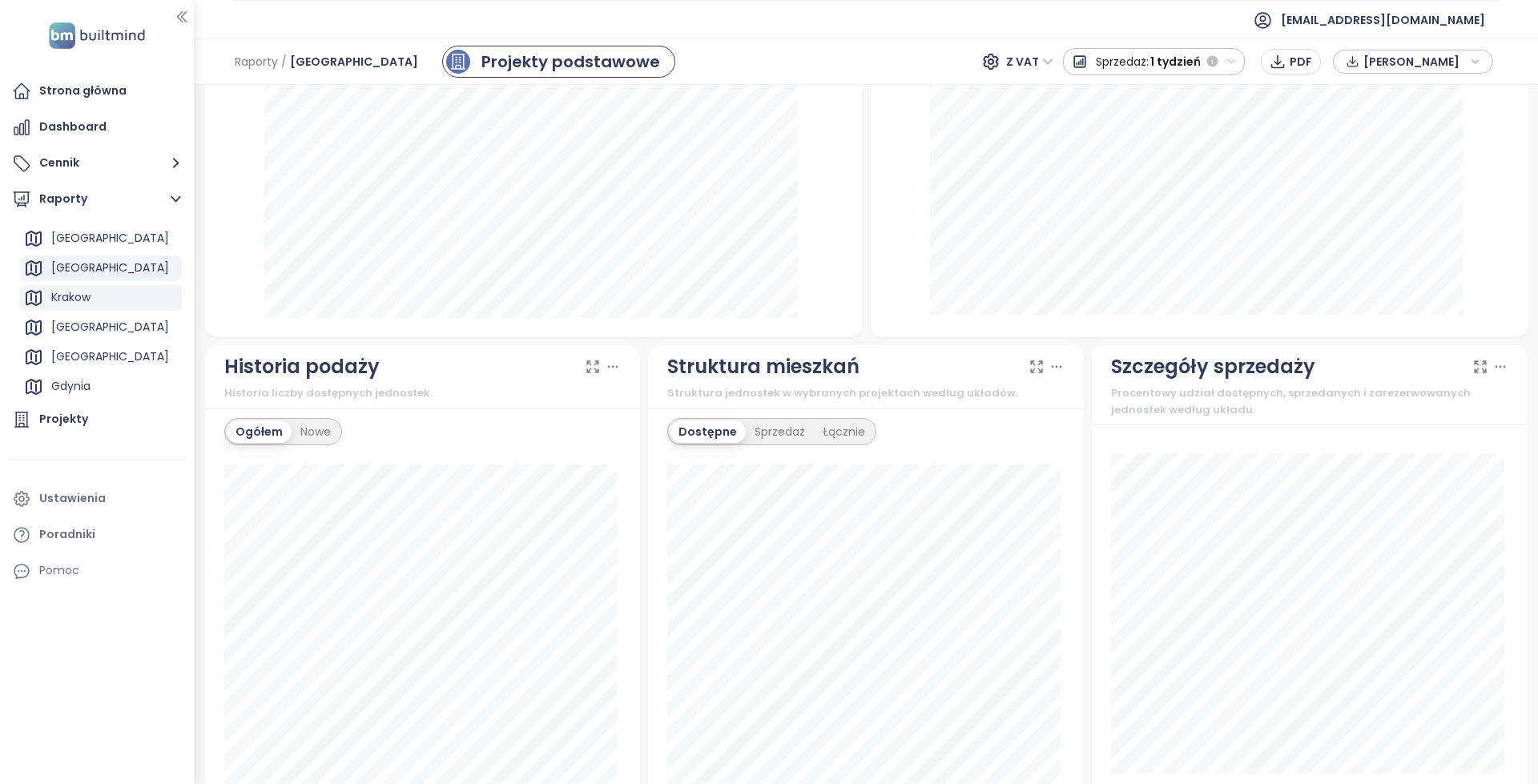
click at [97, 294] on div "Krakow" at bounding box center [101, 297] width 162 height 25
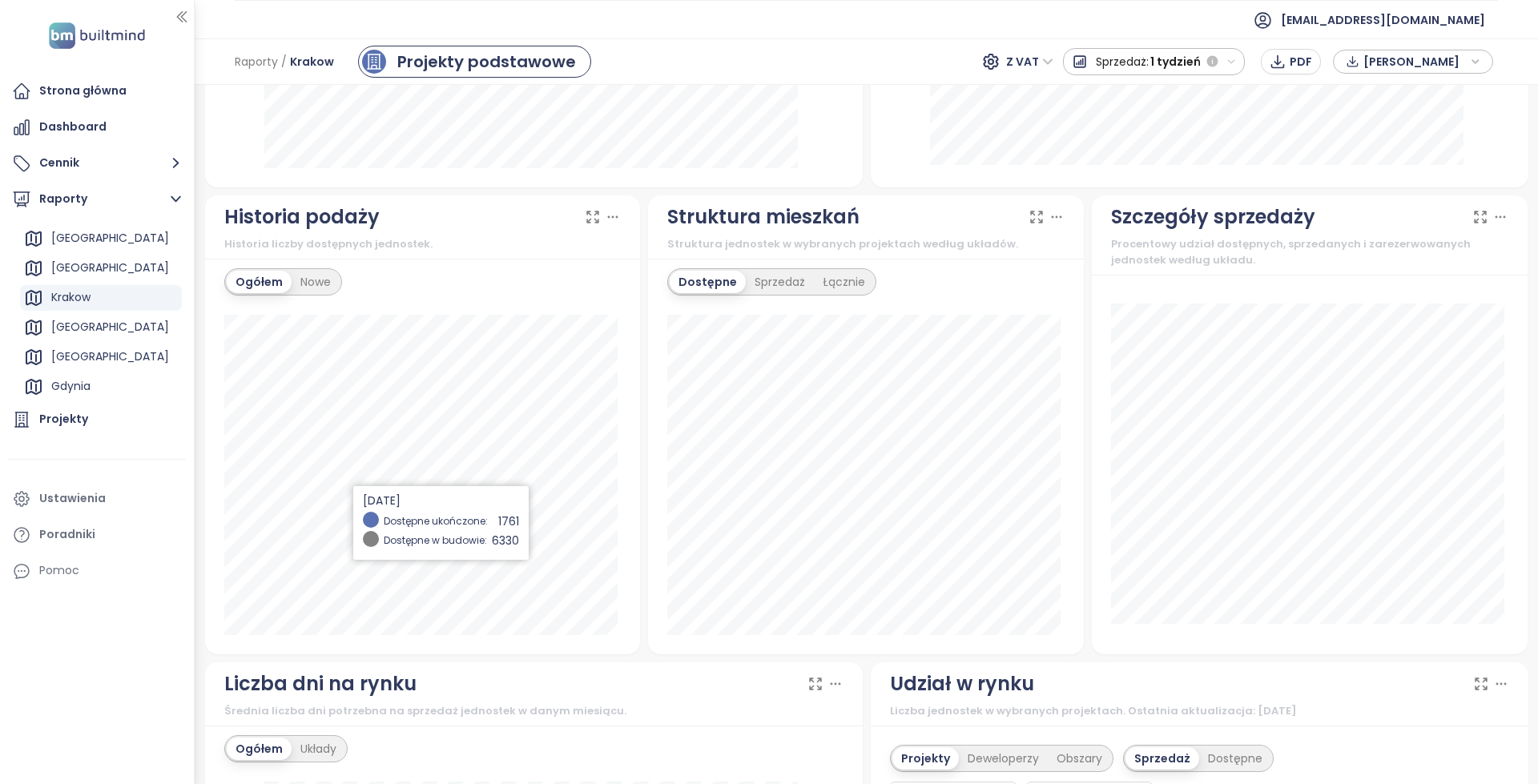
scroll to position [311, 0]
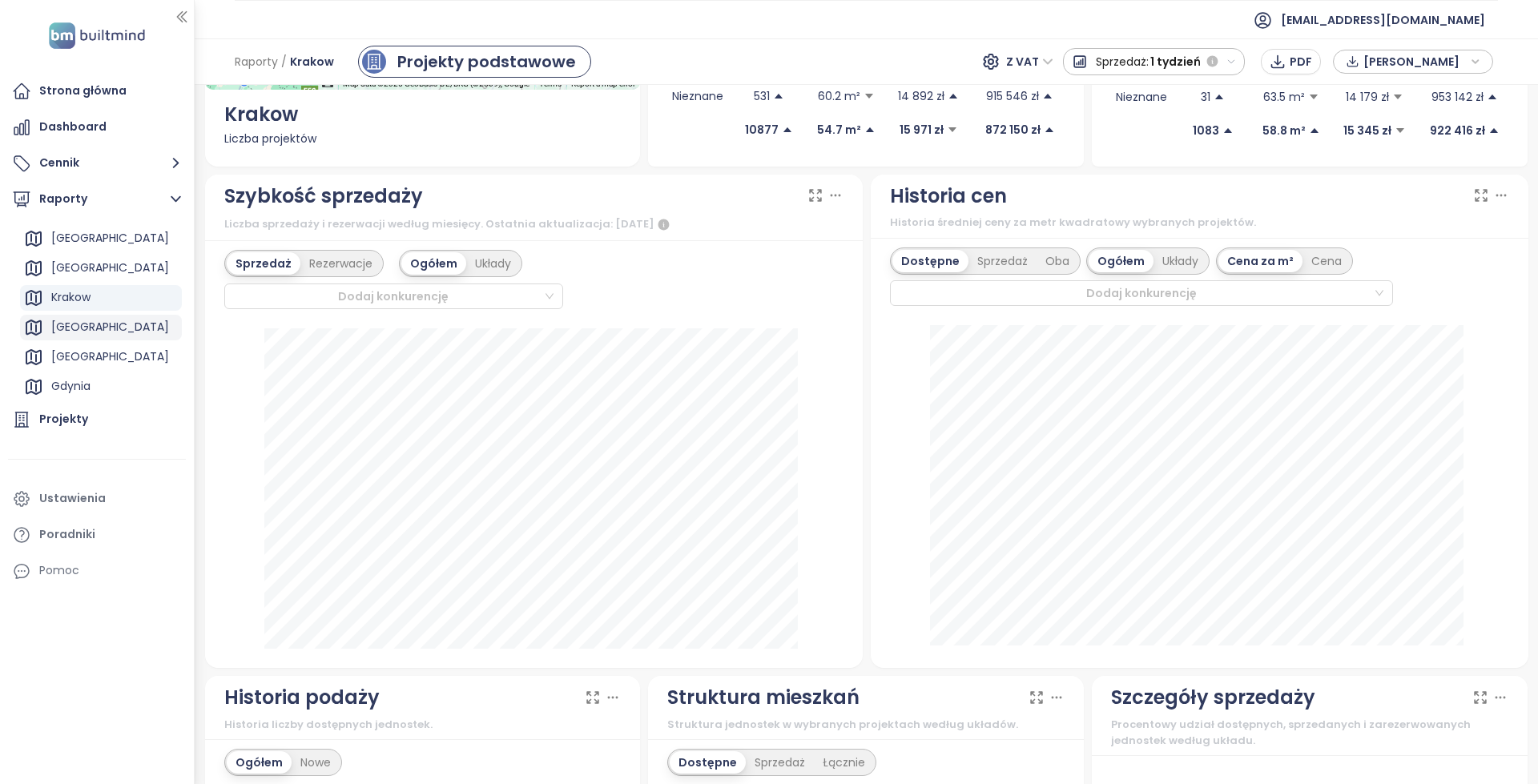
click at [74, 322] on div "[GEOGRAPHIC_DATA]" at bounding box center [110, 327] width 118 height 20
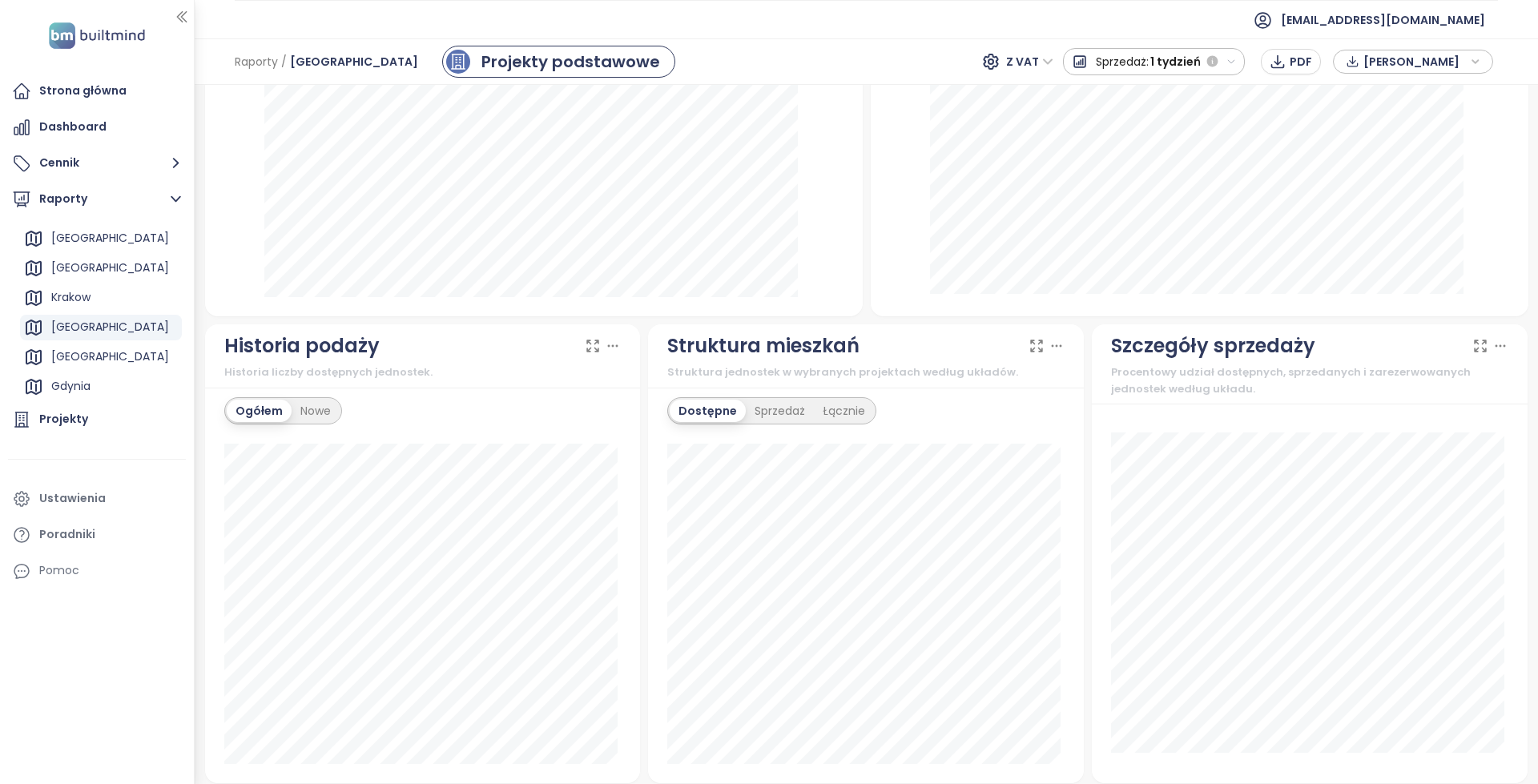
scroll to position [800, 0]
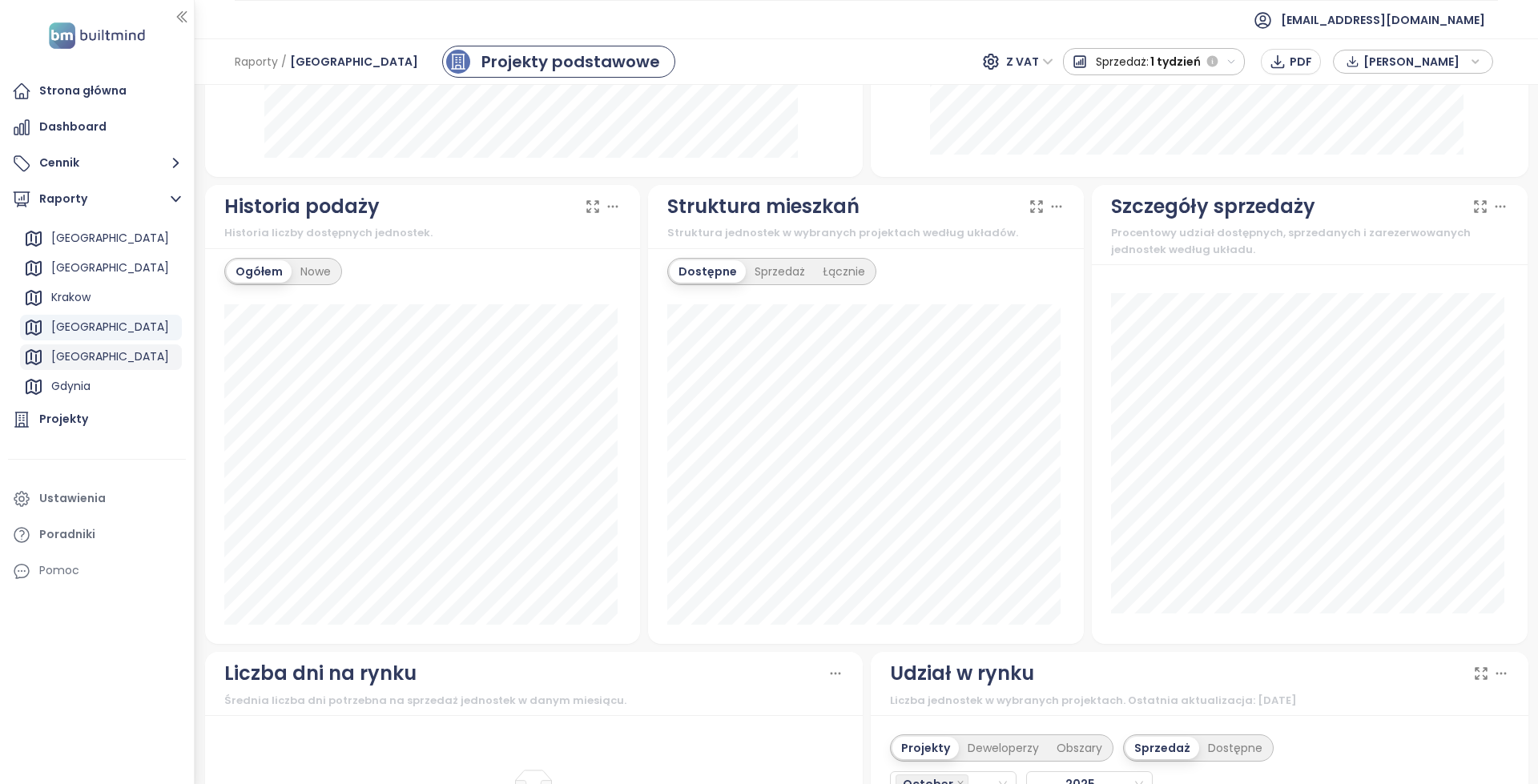
drag, startPoint x: 81, startPoint y: 363, endPoint x: 102, endPoint y: 357, distance: 21.8
click at [81, 363] on div "[GEOGRAPHIC_DATA]" at bounding box center [110, 356] width 118 height 20
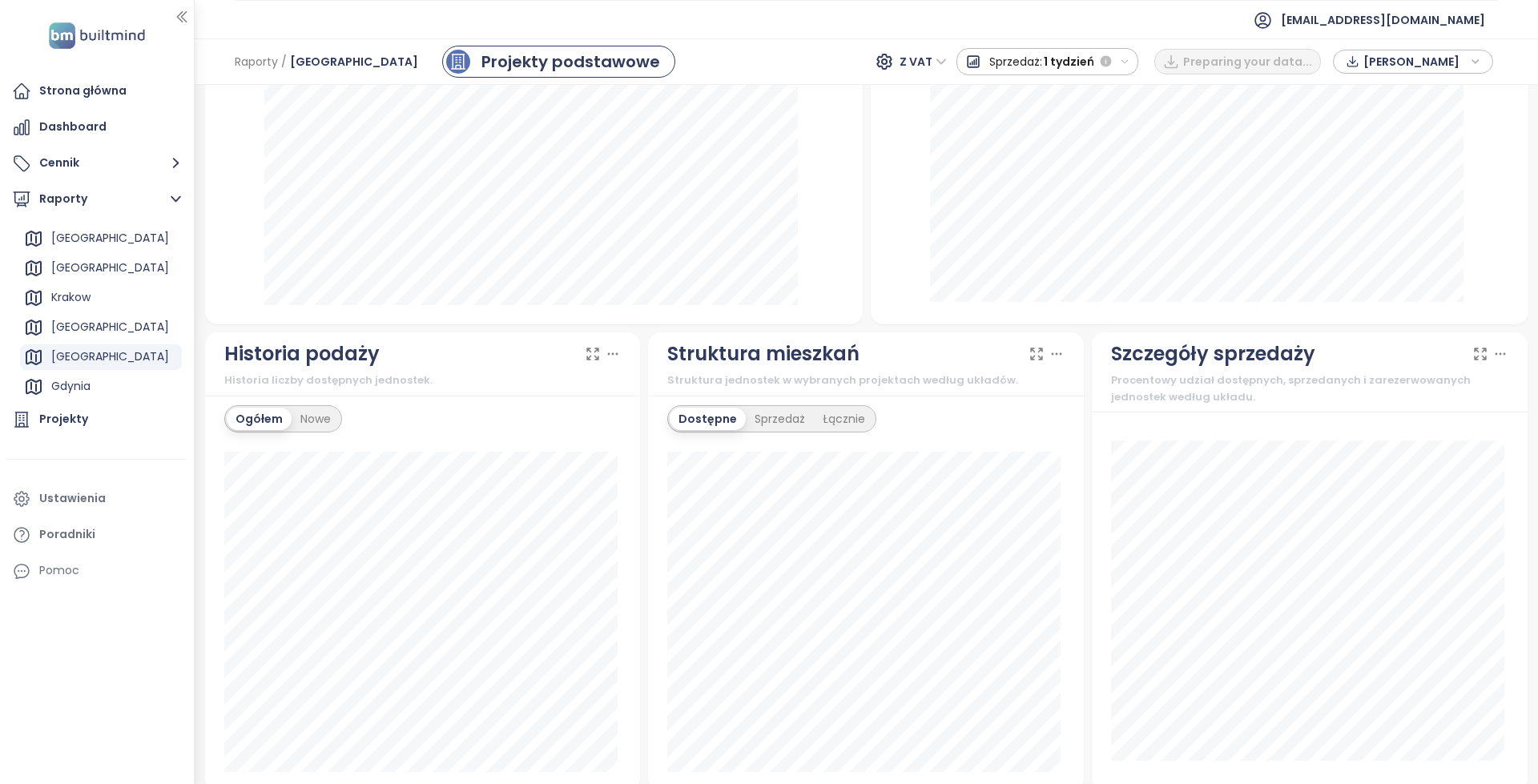
scroll to position [720, 0]
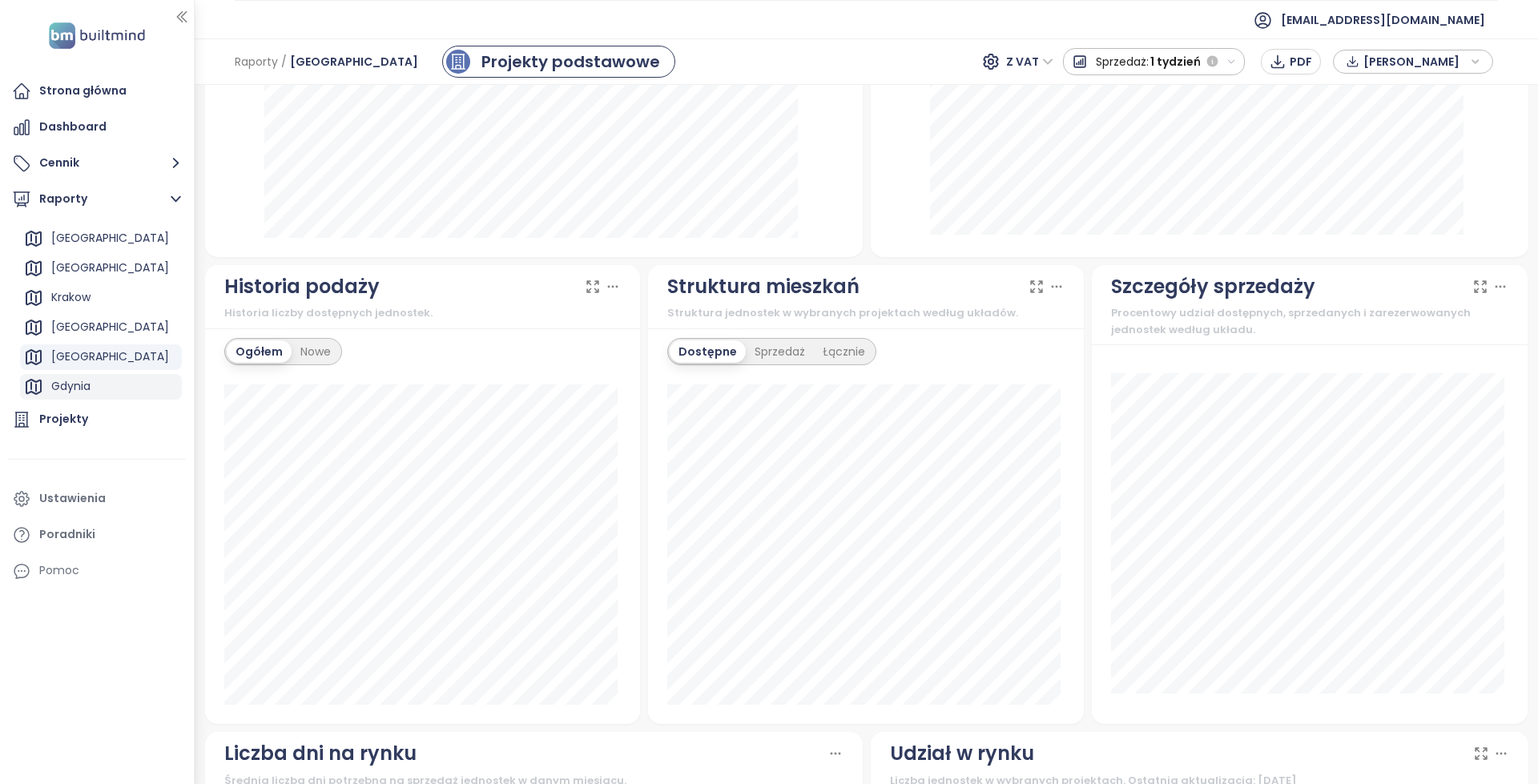
click at [97, 386] on div "Gdynia" at bounding box center [101, 386] width 162 height 25
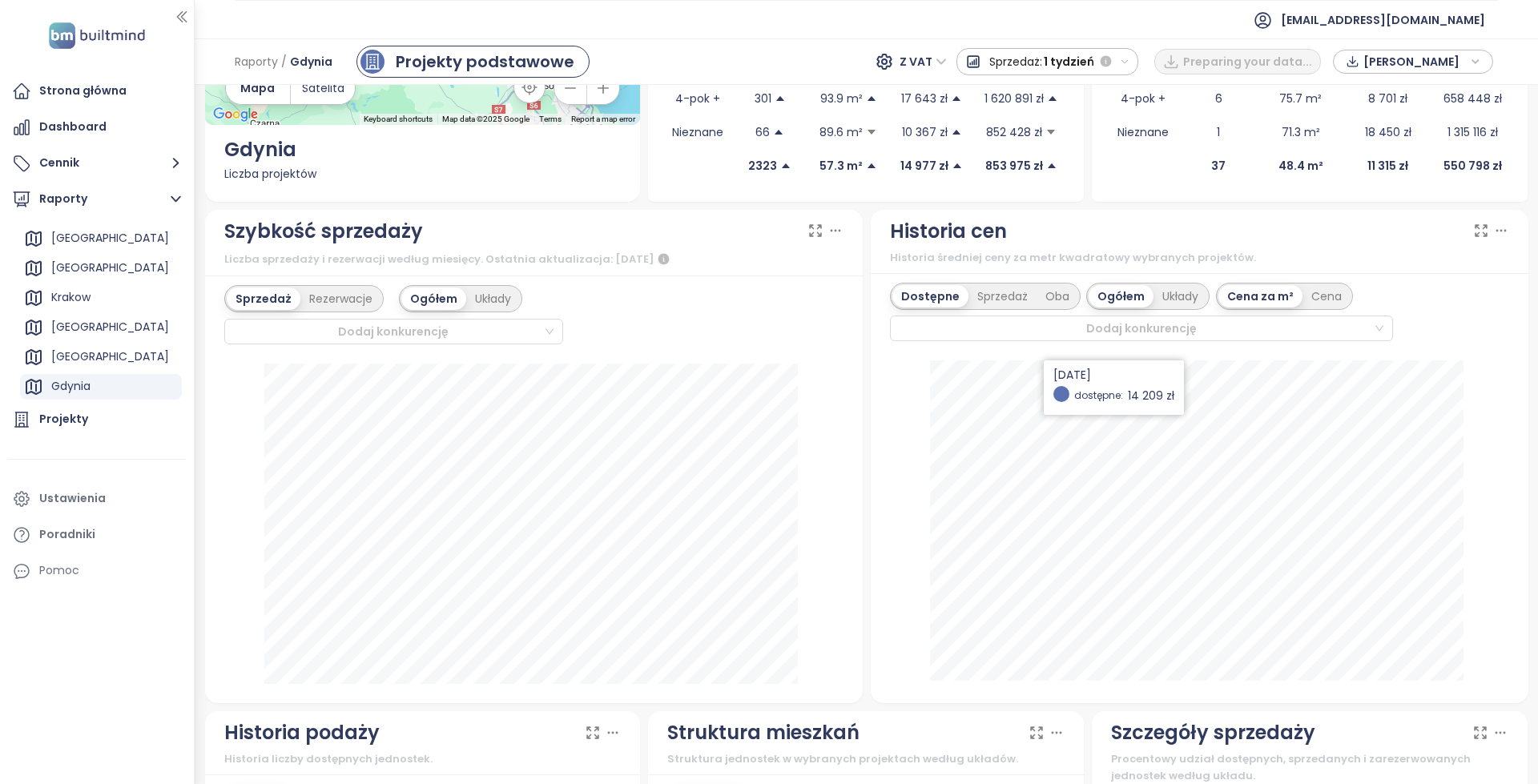
scroll to position [320, 0]
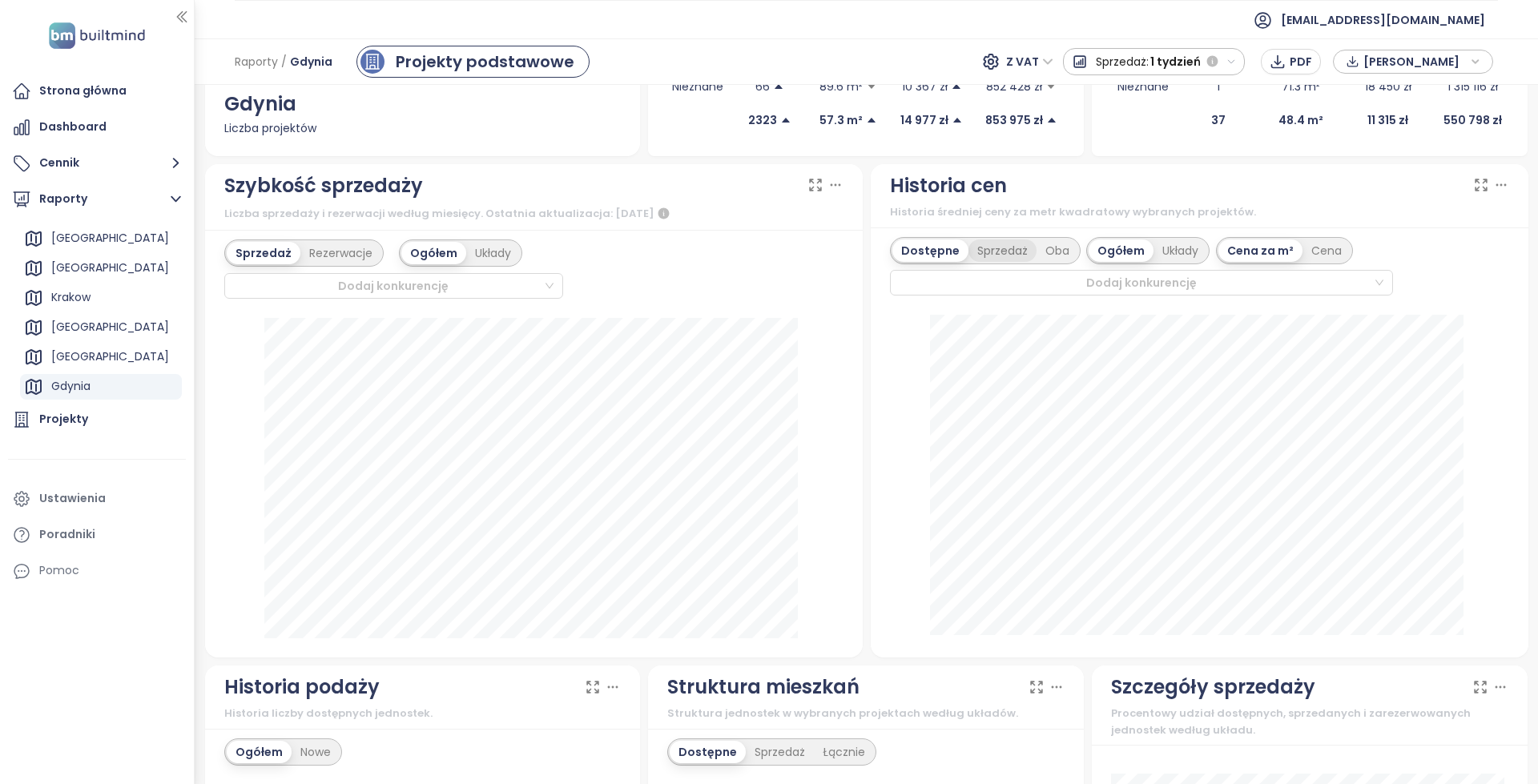
click at [979, 240] on div "Sprzedaż" at bounding box center [1002, 250] width 68 height 22
click at [118, 357] on div "[GEOGRAPHIC_DATA]" at bounding box center [101, 357] width 162 height 25
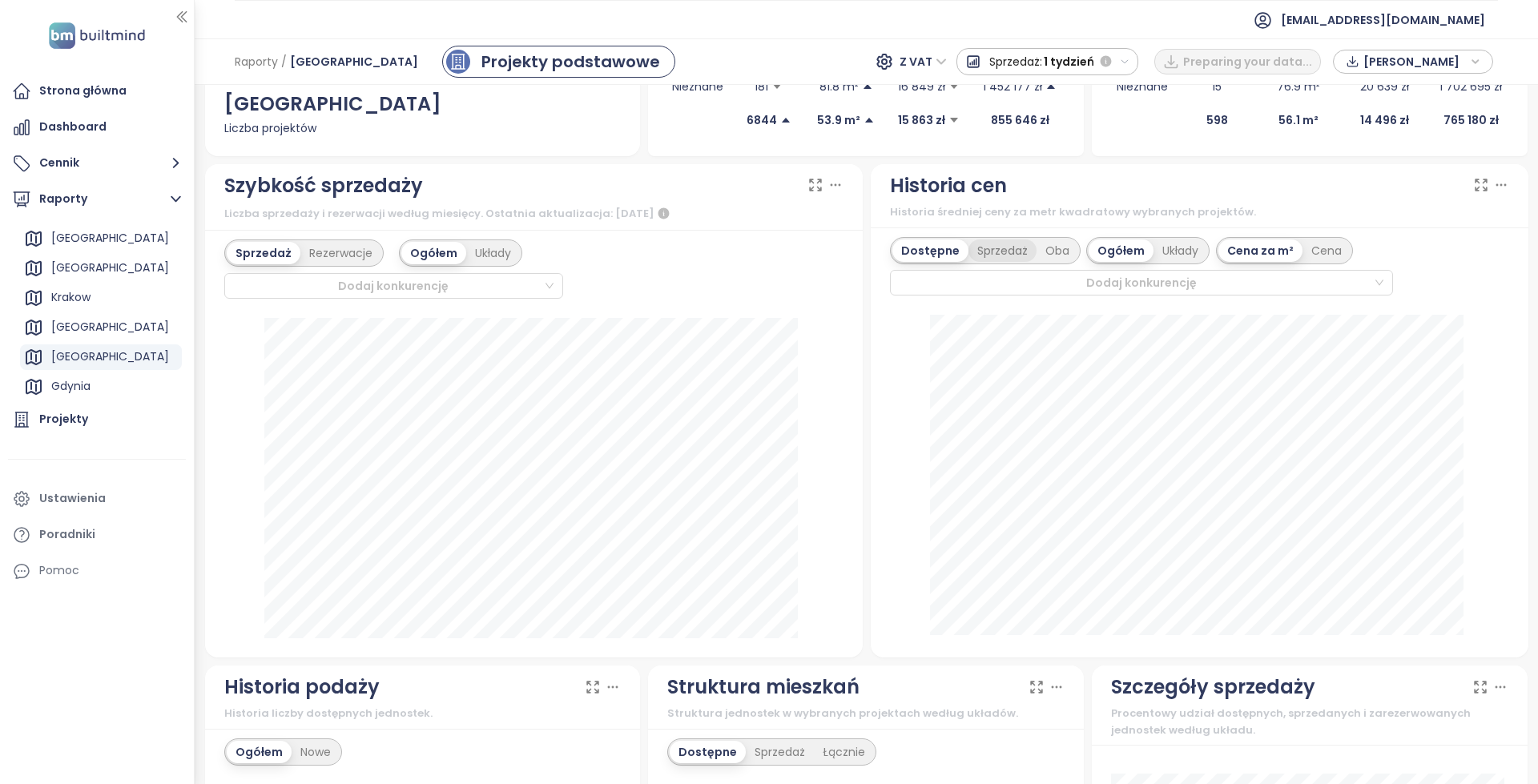
click at [988, 261] on div "Sprzedaż" at bounding box center [1002, 250] width 68 height 22
click at [1056, 260] on div "Oba" at bounding box center [1059, 250] width 42 height 22
click at [1310, 262] on div "Cena za m² Cena" at bounding box center [1281, 251] width 137 height 27
click at [1309, 257] on div "Cena" at bounding box center [1324, 250] width 48 height 22
click at [902, 250] on div "Dostępne" at bounding box center [928, 250] width 72 height 22
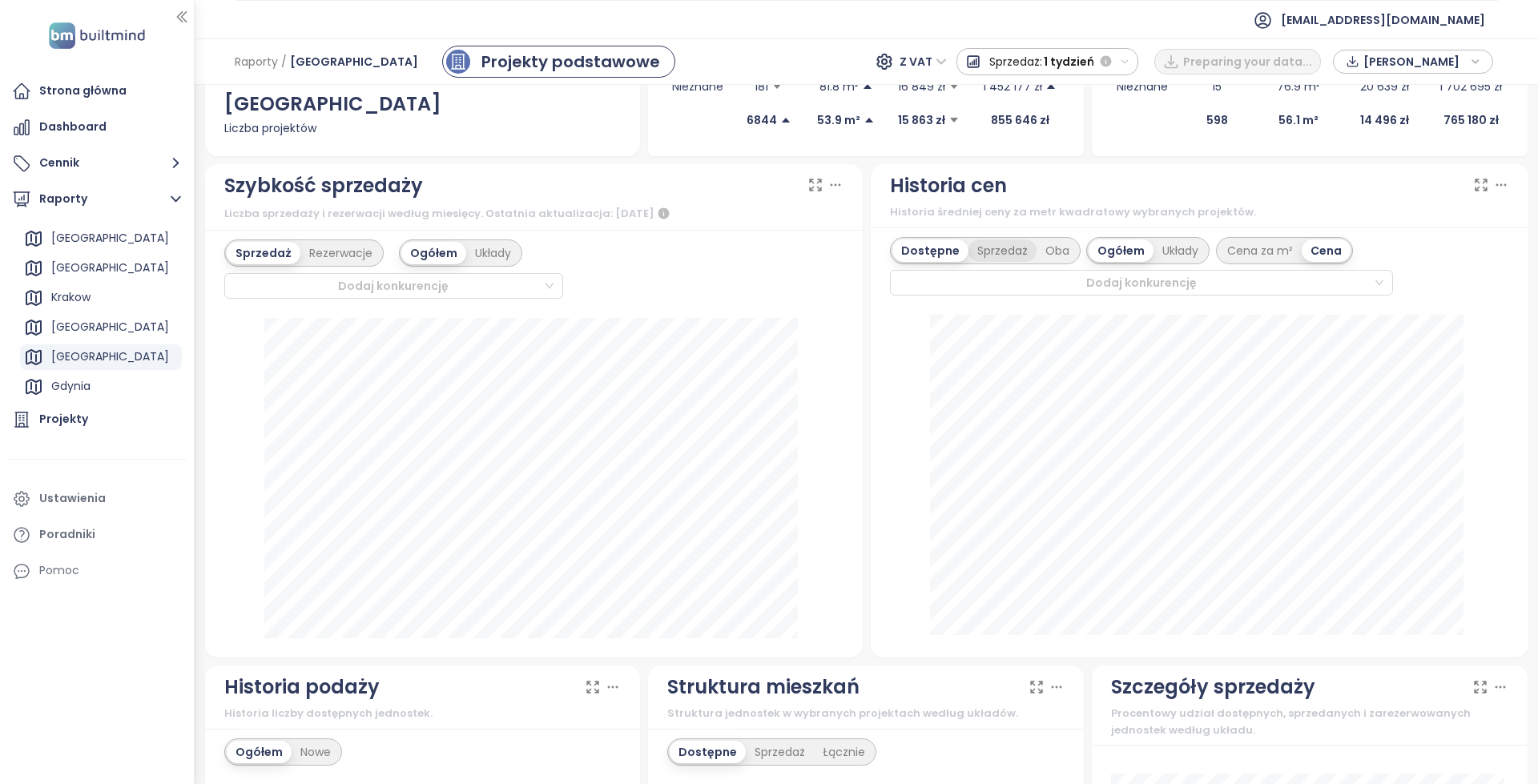
click at [988, 261] on div "Sprzedaż" at bounding box center [1002, 250] width 68 height 22
click at [1182, 254] on div "Układy" at bounding box center [1182, 250] width 53 height 22
click at [1203, 266] on div "Dostępne Sprzedaż Ogółem Układy Cena za m² Cena [DATE] 1-pokojowe: 722 127 zł 2…" at bounding box center [1199, 442] width 658 height 430
click at [1204, 255] on div "Cena za m²" at bounding box center [1222, 250] width 83 height 22
click at [1249, 253] on div "Cena za m²" at bounding box center [1222, 250] width 84 height 22
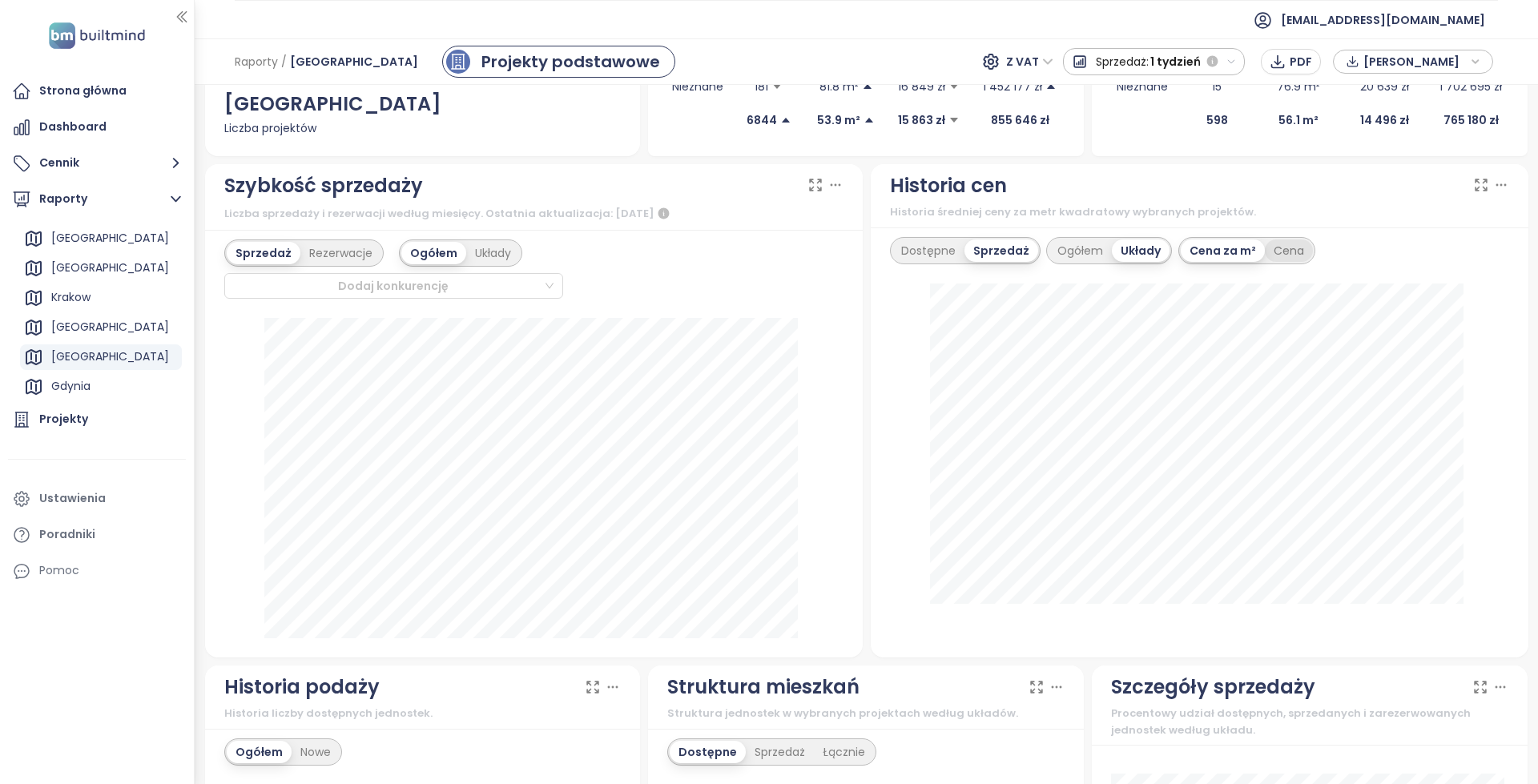
click at [1277, 251] on div "Cena" at bounding box center [1289, 250] width 48 height 22
click at [1196, 252] on div "Cena za m²" at bounding box center [1222, 250] width 83 height 22
click at [925, 256] on div "Dostępne" at bounding box center [928, 250] width 72 height 22
click at [1493, 185] on icon at bounding box center [1501, 185] width 16 height 16
click at [1496, 191] on icon at bounding box center [1501, 185] width 16 height 16
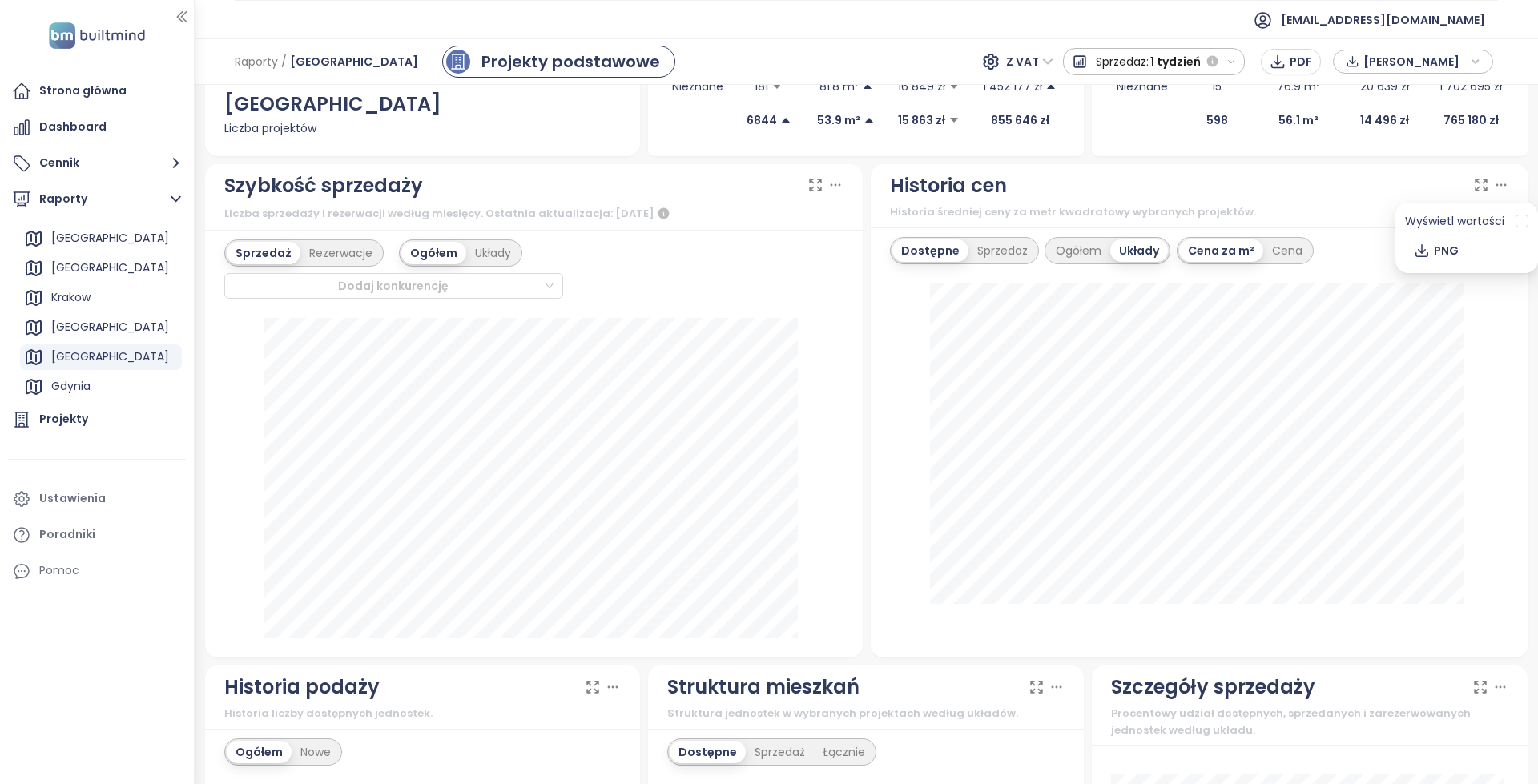
click at [1493, 190] on icon at bounding box center [1501, 185] width 16 height 16
click at [1285, 238] on div "Cena za m² Cena" at bounding box center [1245, 251] width 137 height 27
click at [1274, 245] on div "Cena" at bounding box center [1287, 250] width 48 height 22
click at [1222, 252] on div "Cena za m²" at bounding box center [1221, 250] width 83 height 22
click at [1473, 187] on icon at bounding box center [1481, 185] width 16 height 16
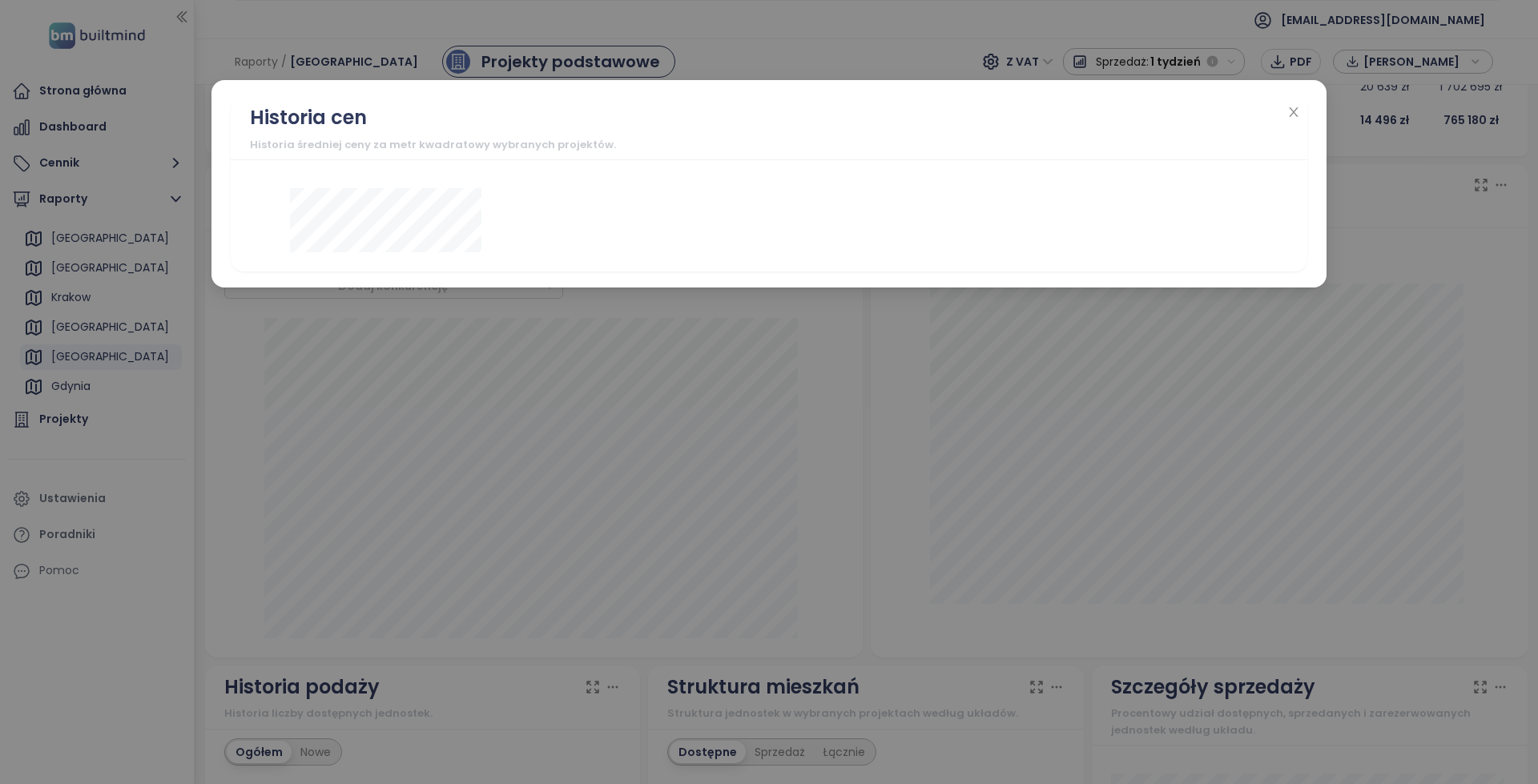
click at [1390, 247] on div "Historia cen Historia średniej ceny za metr kwadratowy wybranych projektów." at bounding box center [769, 392] width 1538 height 784
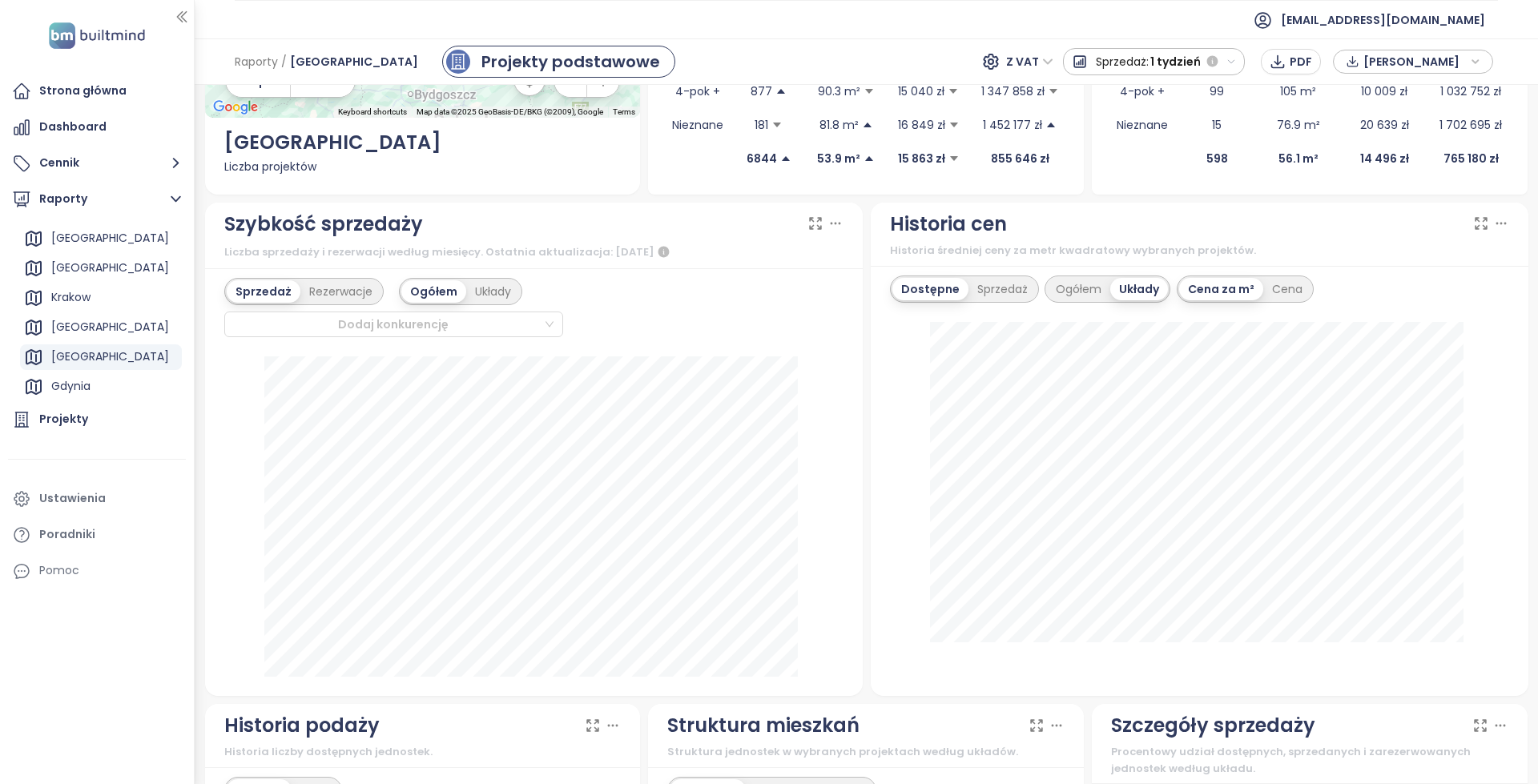
scroll to position [0, 0]
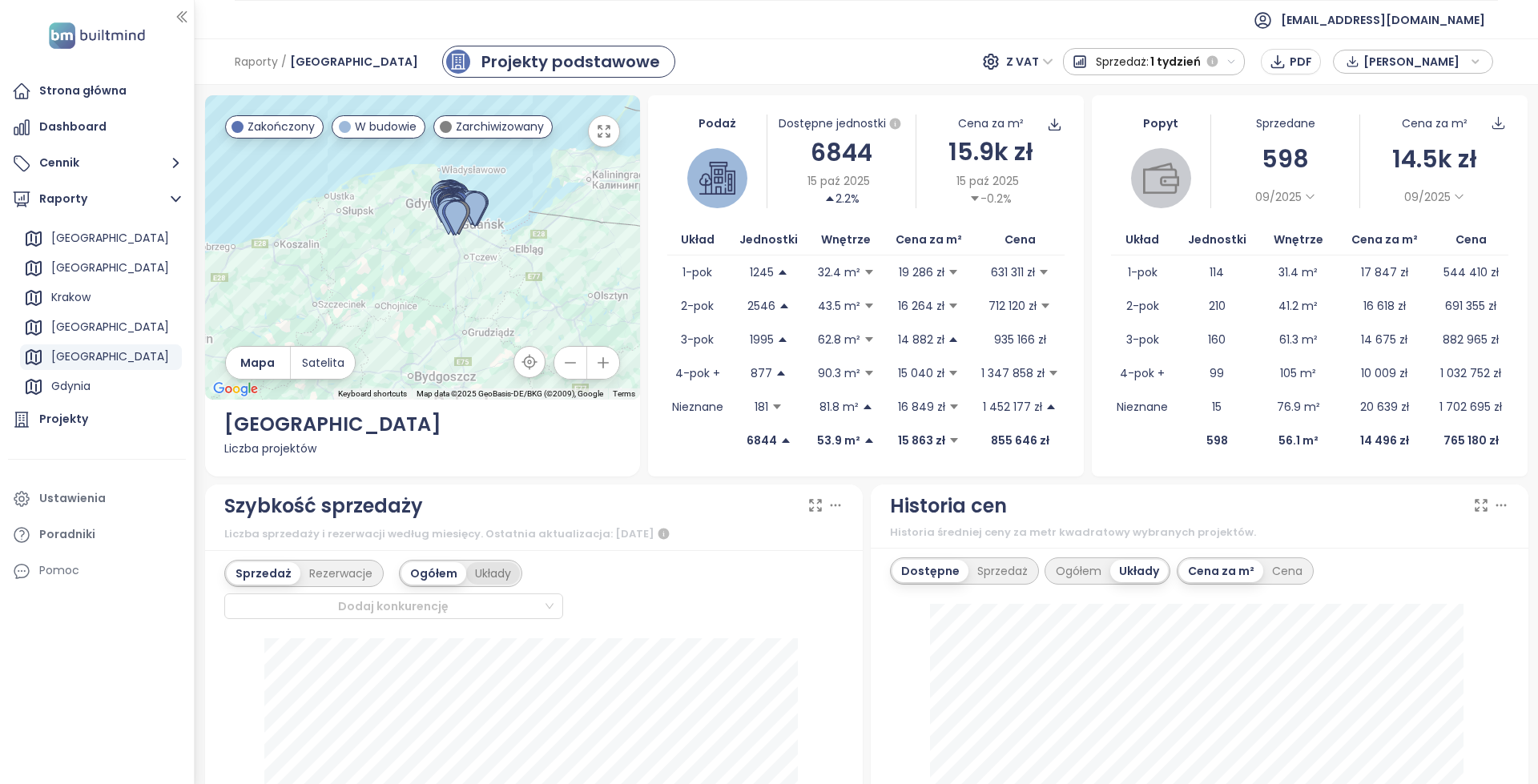
click at [498, 584] on div "Układy" at bounding box center [492, 573] width 53 height 22
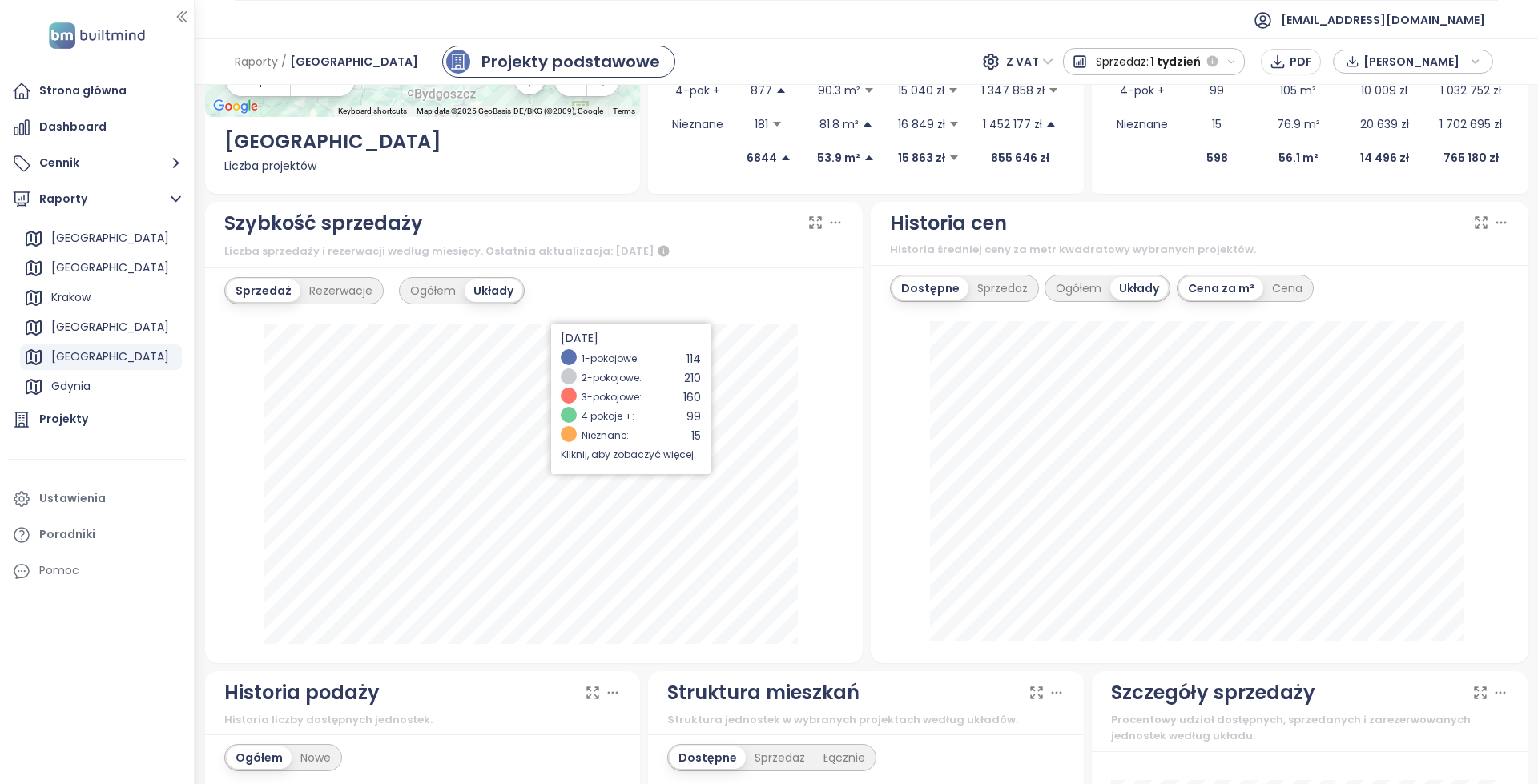
scroll to position [401, 0]
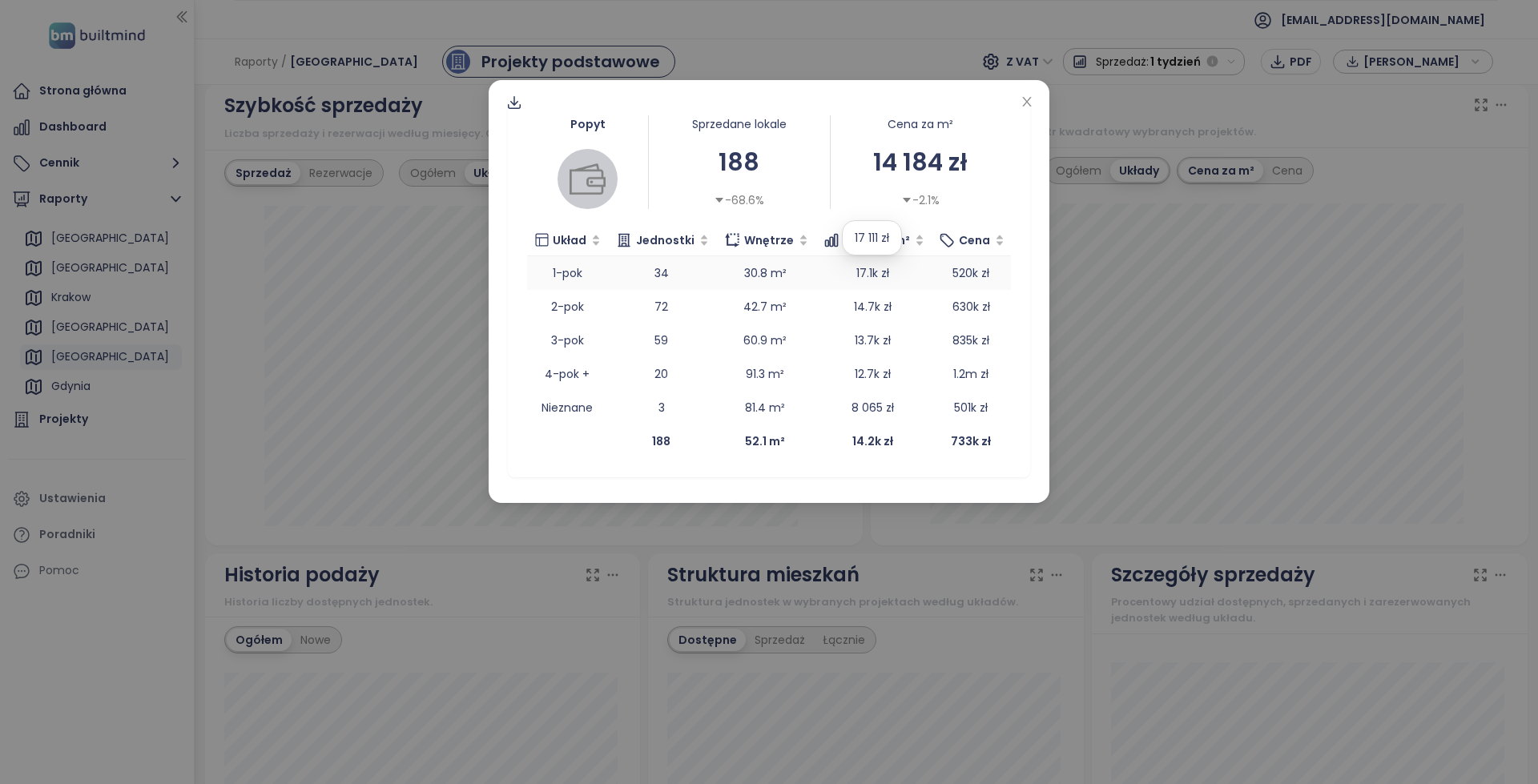
click at [864, 278] on span "17.1k zł" at bounding box center [873, 273] width 33 height 16
click at [811, 278] on td "30.8 m²" at bounding box center [765, 273] width 100 height 34
click at [441, 343] on div "Popyt Sprzedane lokale 188 -68.6% Cena za m² 14 184 zł -2.1% Układ Jednostki Wn…" at bounding box center [769, 392] width 1538 height 784
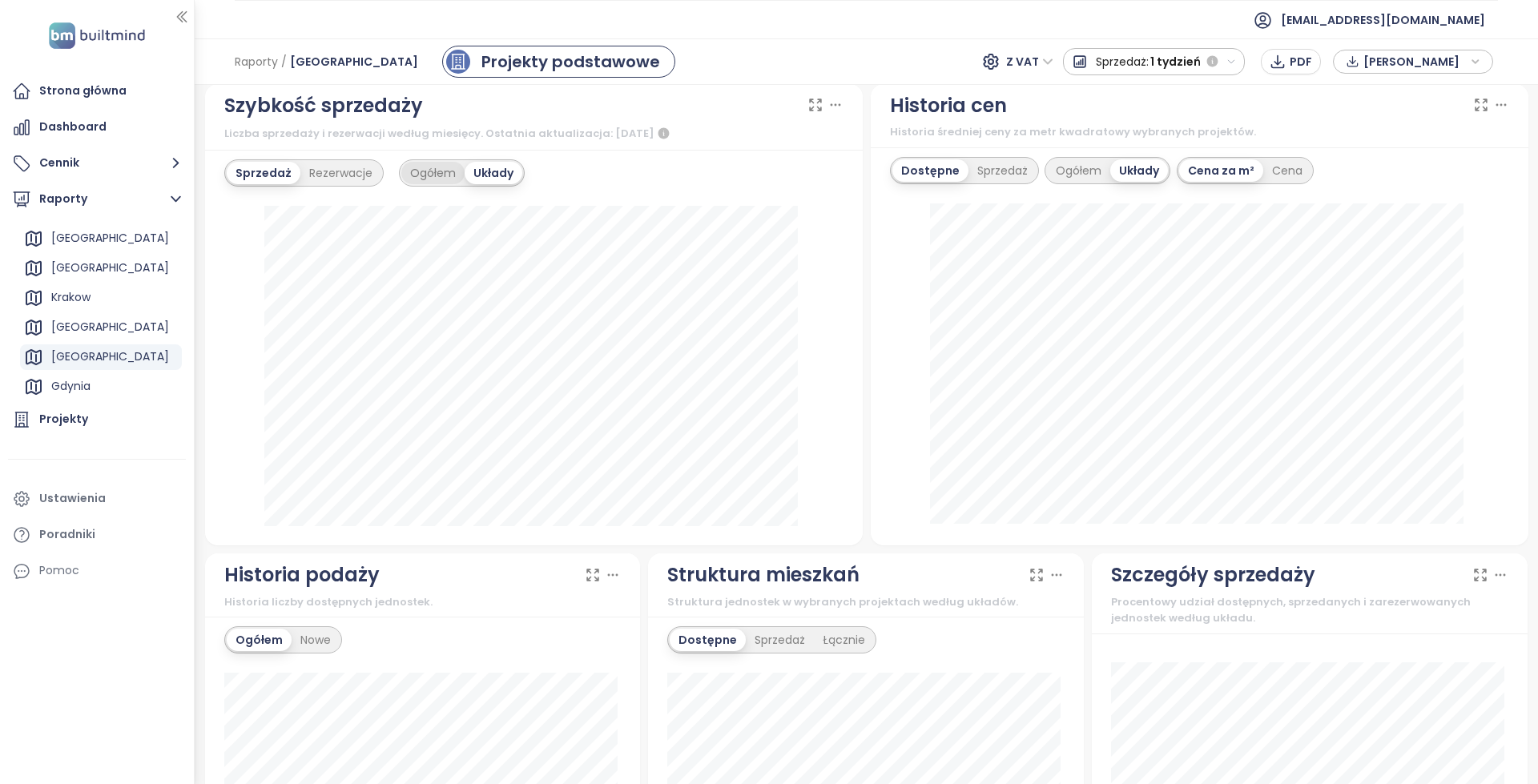
click at [418, 178] on div "Ogółem" at bounding box center [432, 172] width 63 height 22
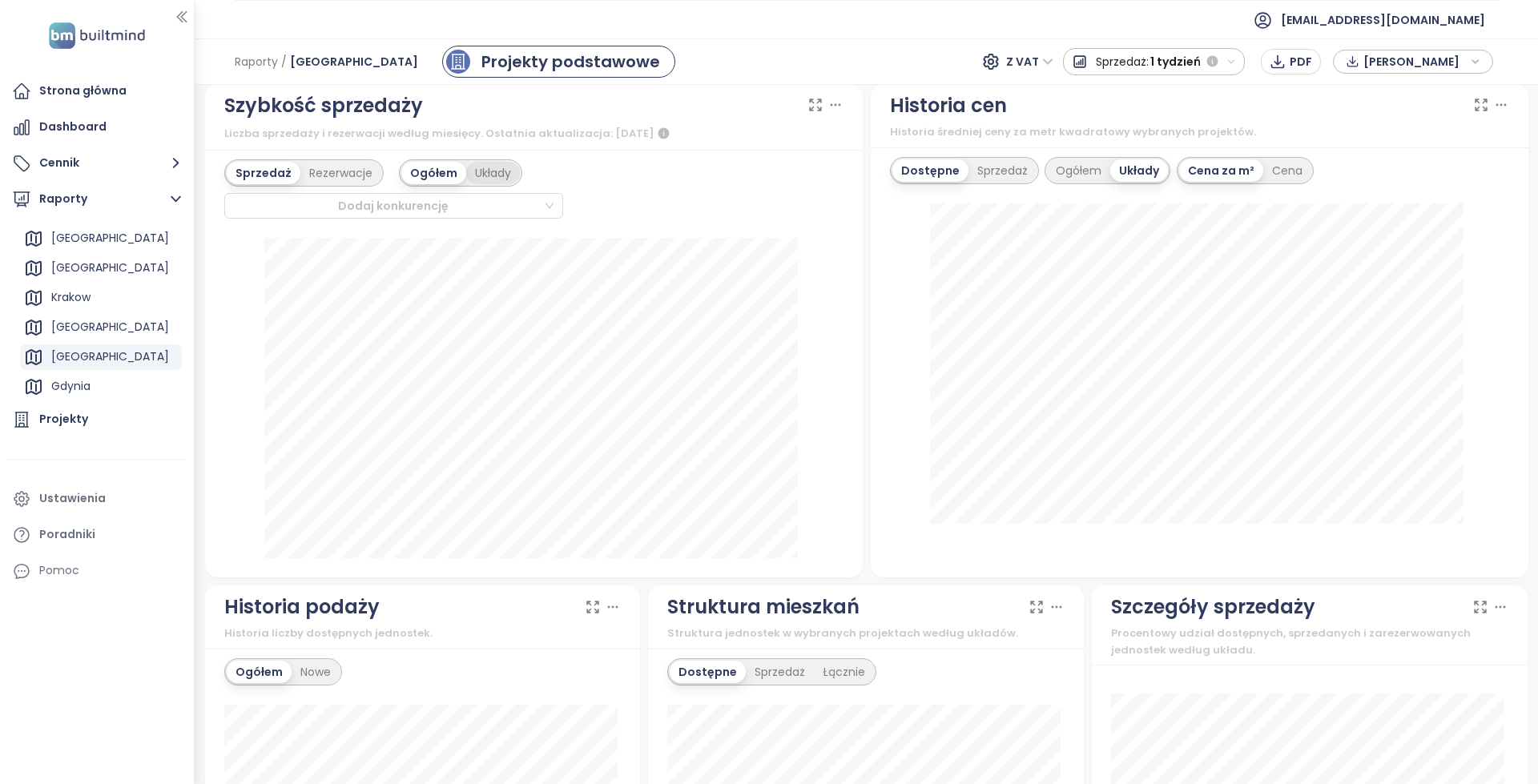
click at [480, 165] on div "Układy" at bounding box center [492, 172] width 53 height 22
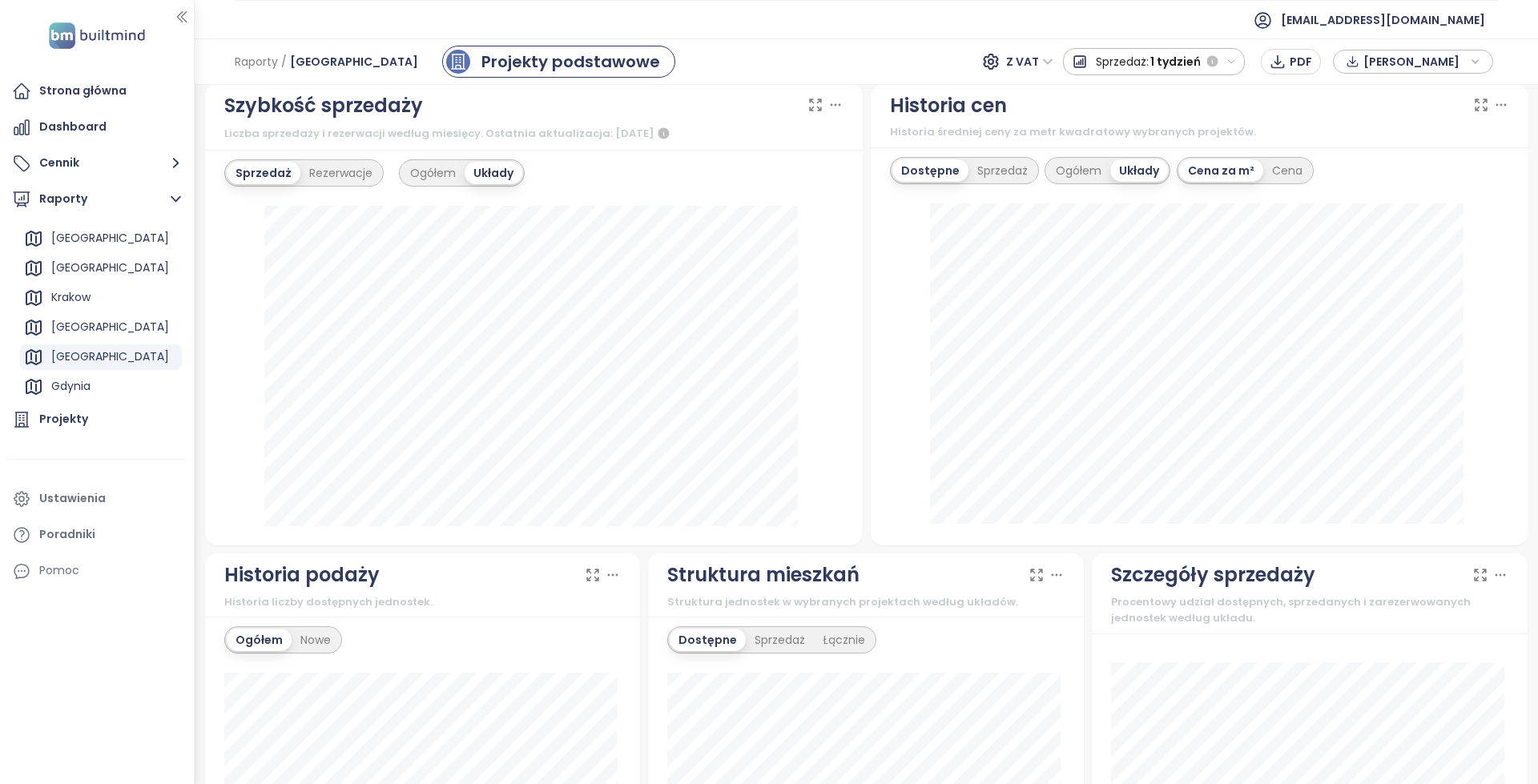
click at [378, 218] on div "Sprzedaż Rezerwacje Ogółem Układy" at bounding box center [534, 347] width 658 height 396
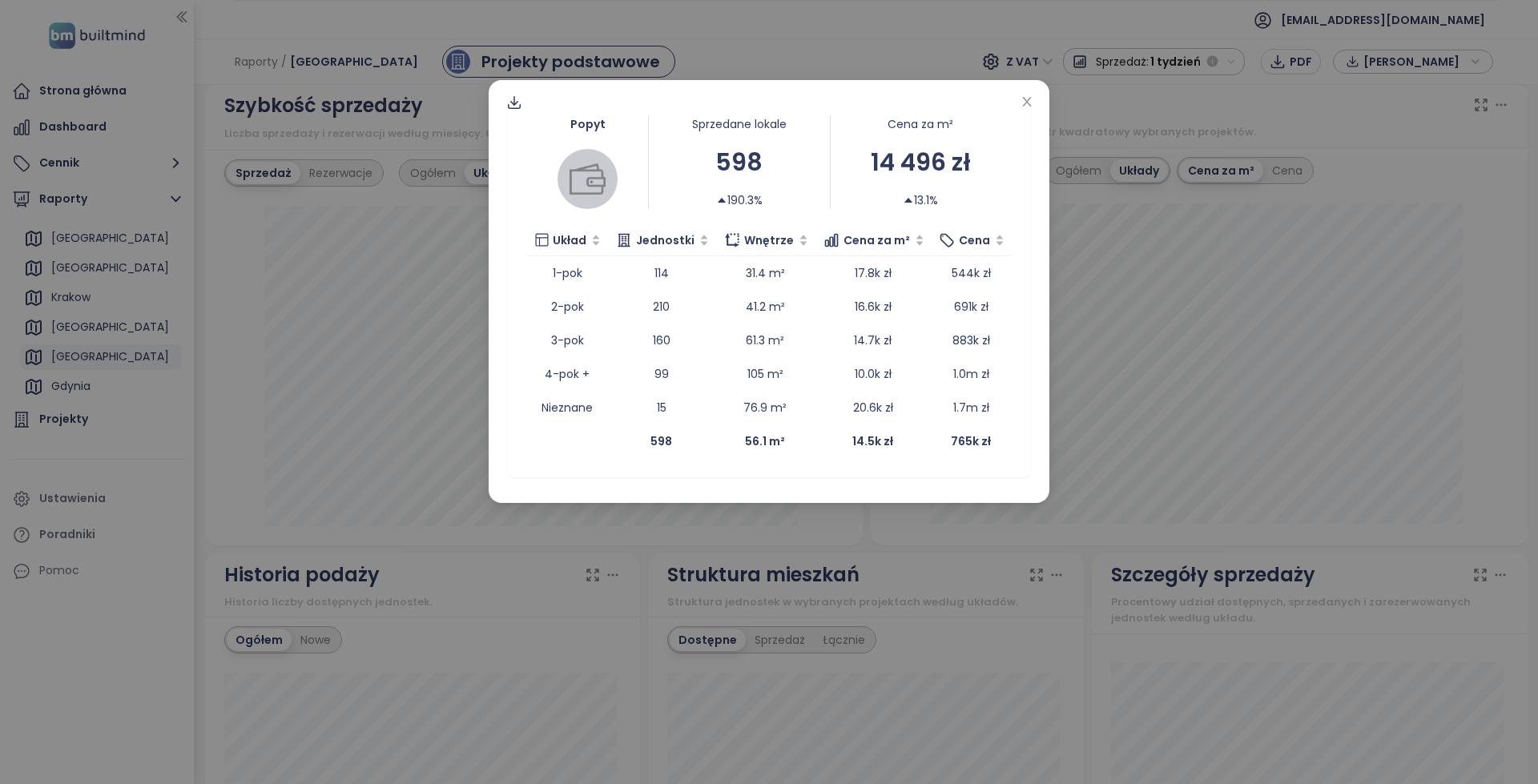
click at [386, 220] on div "Popyt Sprzedane lokale 598 190.3% Cena za m² 14 496 zł 13.1% Układ Jednostki Wn…" at bounding box center [769, 392] width 1538 height 784
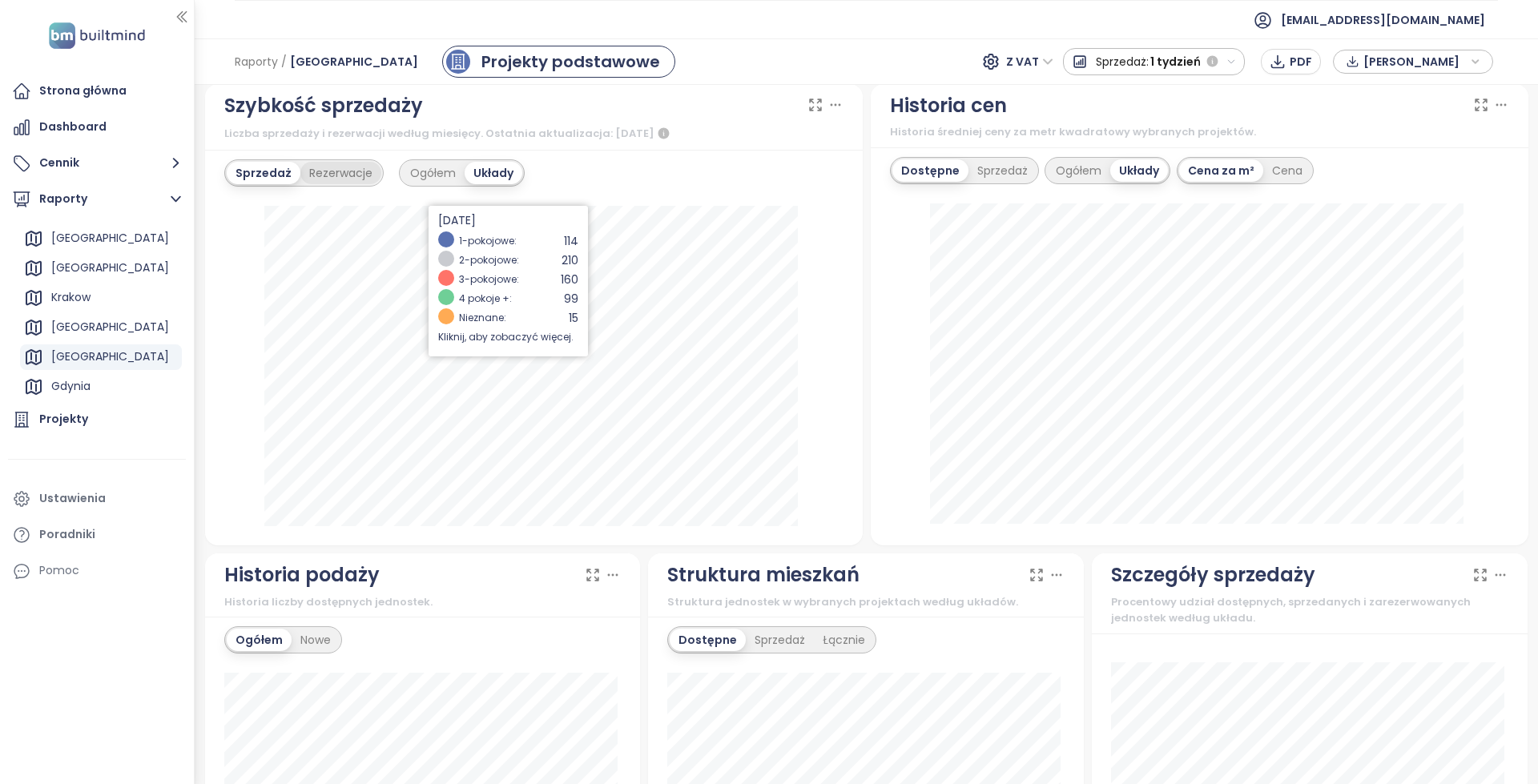
click at [359, 177] on div "Rezerwacje" at bounding box center [341, 172] width 81 height 22
click at [415, 163] on div "Ogółem" at bounding box center [432, 172] width 63 height 22
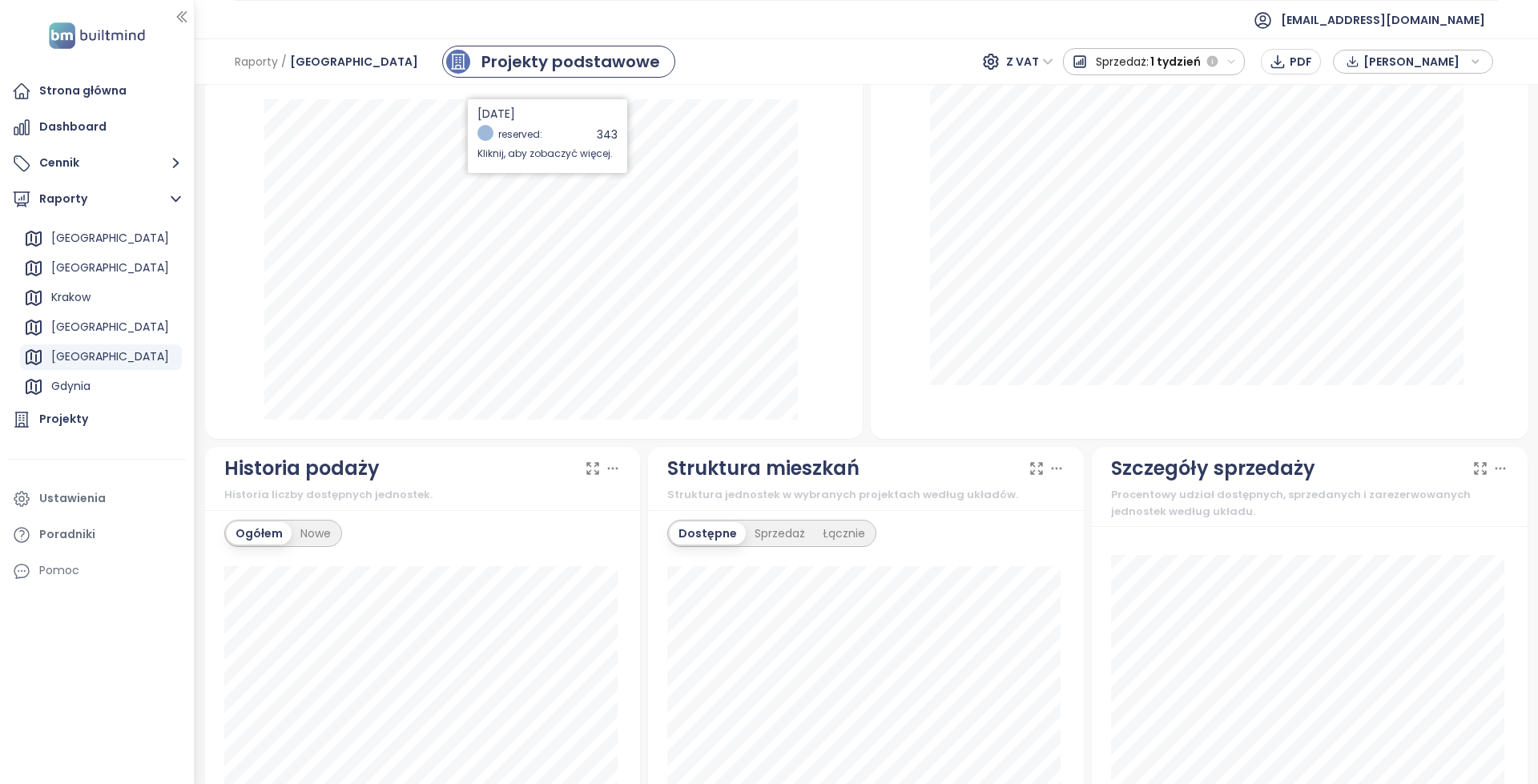
scroll to position [720, 0]
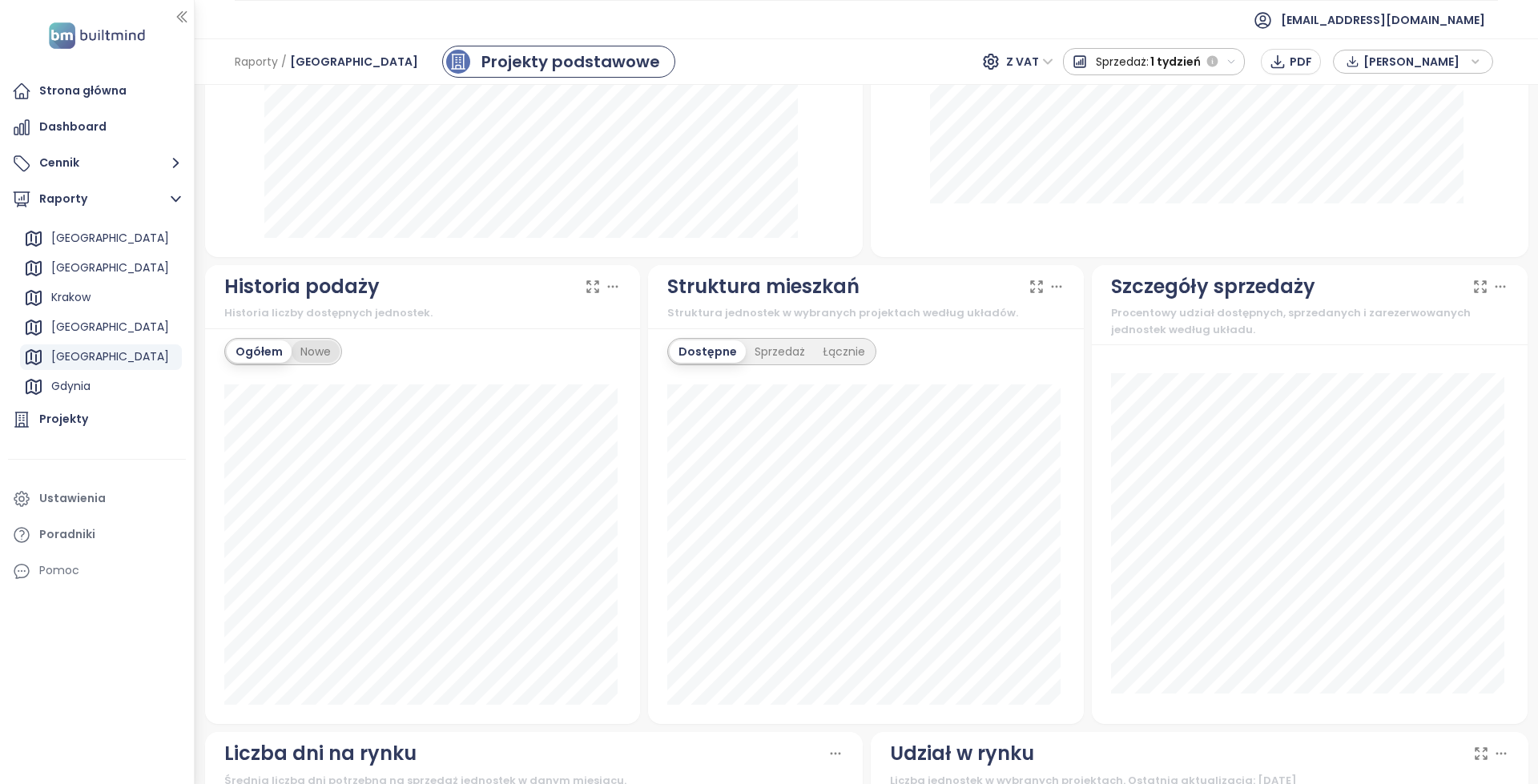
click at [322, 351] on div "Nowe" at bounding box center [316, 351] width 48 height 22
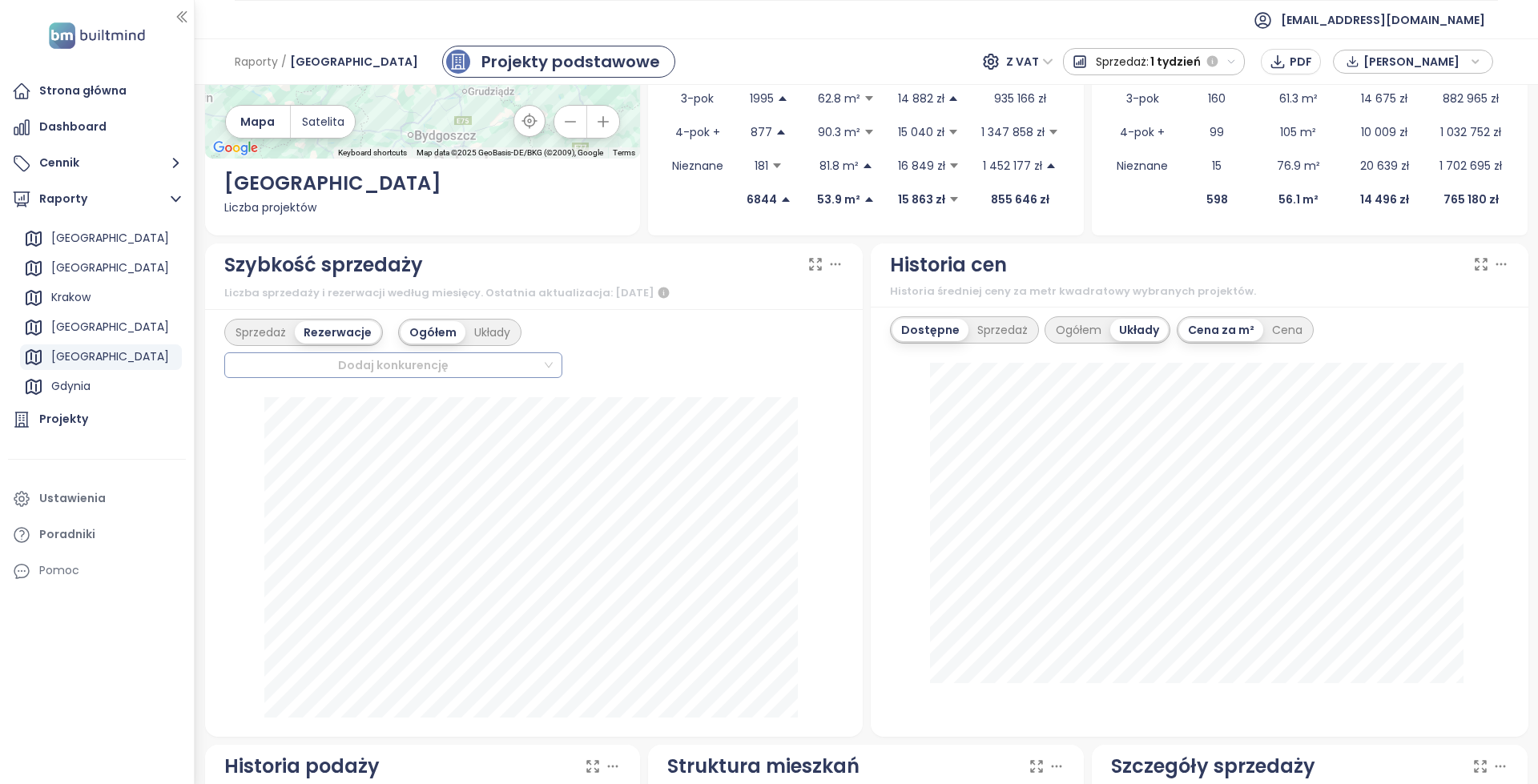
scroll to position [240, 0]
click at [488, 309] on div "Szybkość sprzedaży Liczba sprzedaży i rezerwacji według miesięcy. Ostatnia aktu…" at bounding box center [534, 277] width 658 height 67
click at [488, 325] on div "Układy" at bounding box center [492, 333] width 53 height 22
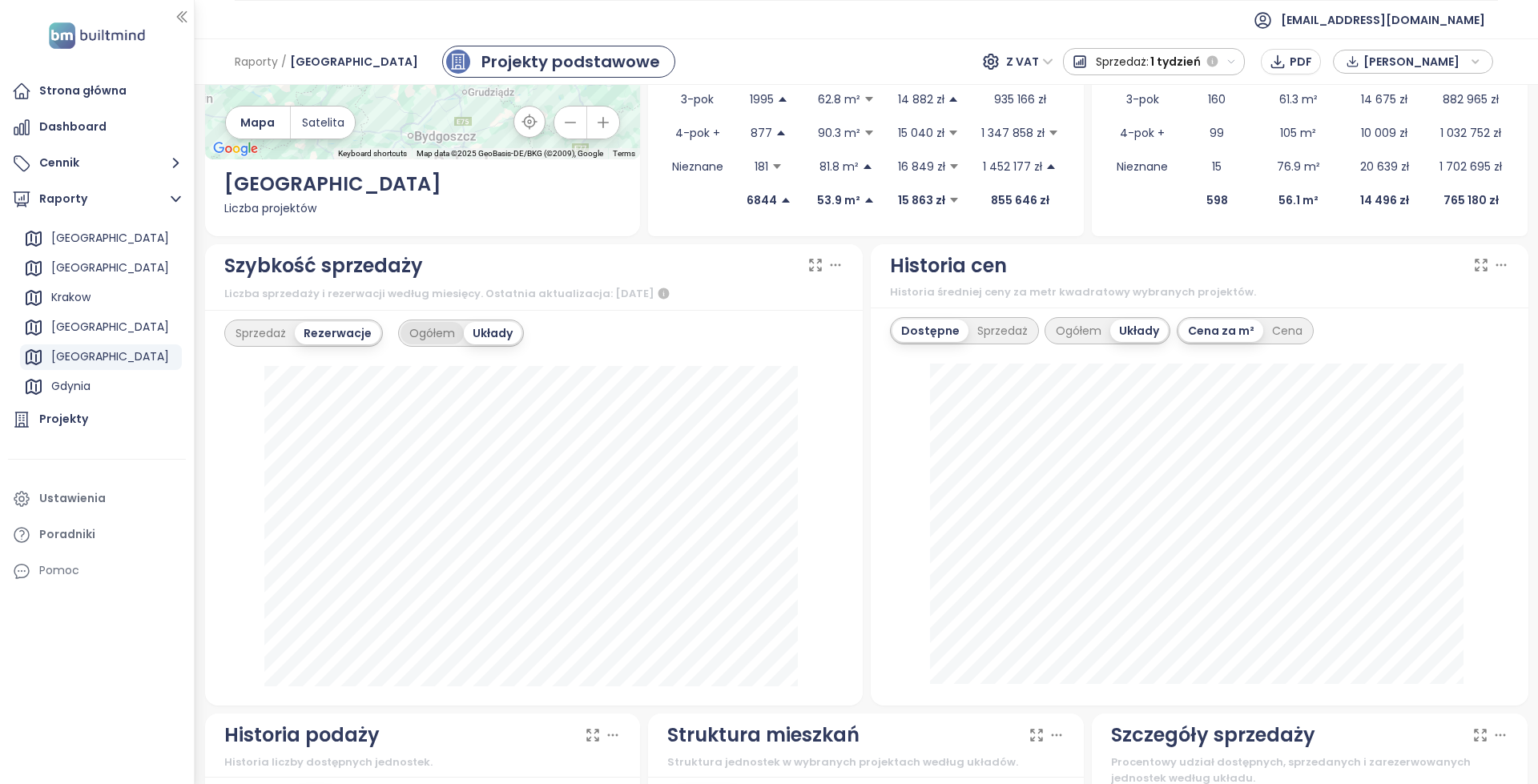
click at [421, 341] on div "Ogółem" at bounding box center [432, 333] width 63 height 22
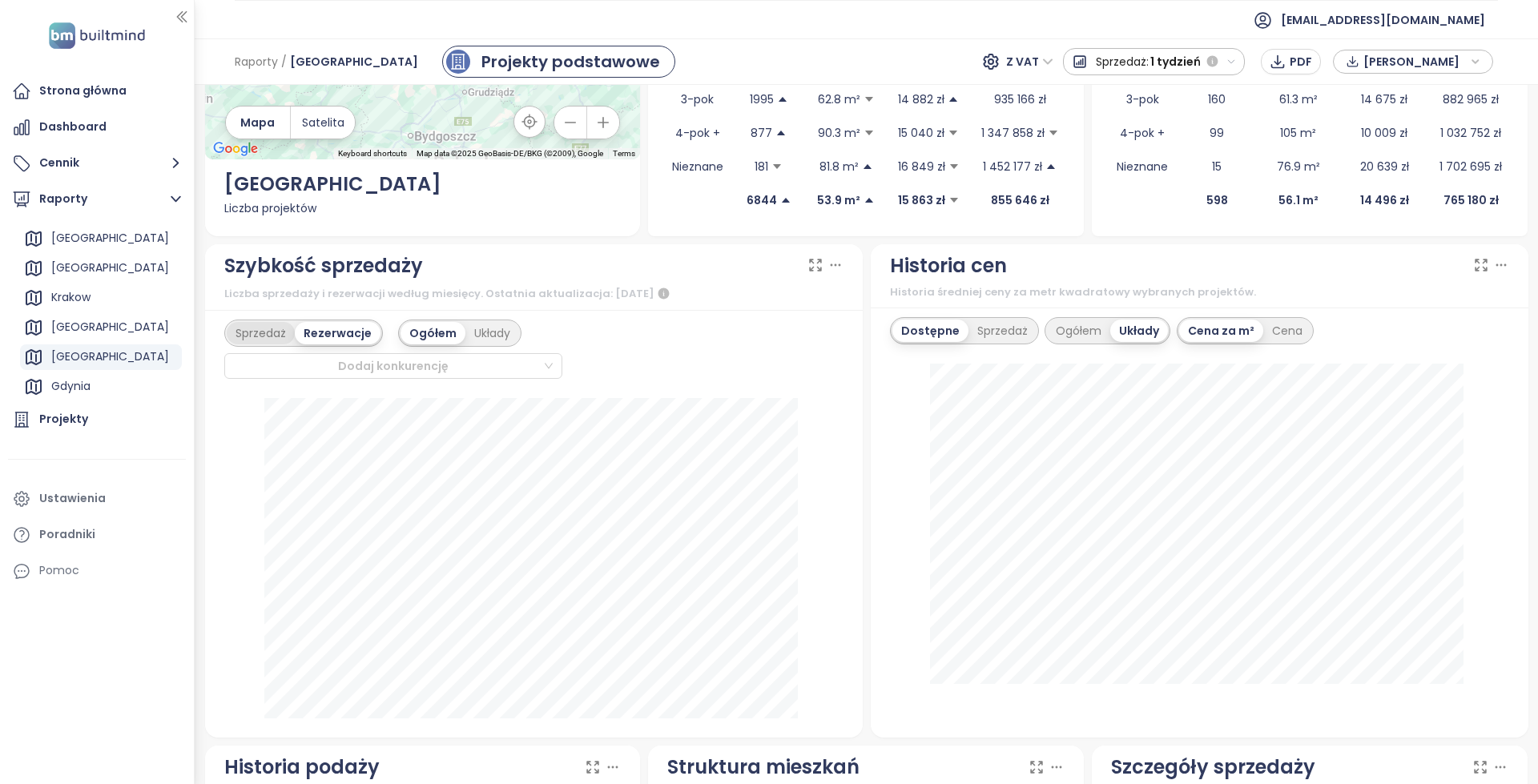
click at [281, 338] on div "Sprzedaż" at bounding box center [261, 333] width 68 height 22
click at [344, 327] on div "Rezerwacje" at bounding box center [341, 333] width 81 height 22
